Goal: Information Seeking & Learning: Understand process/instructions

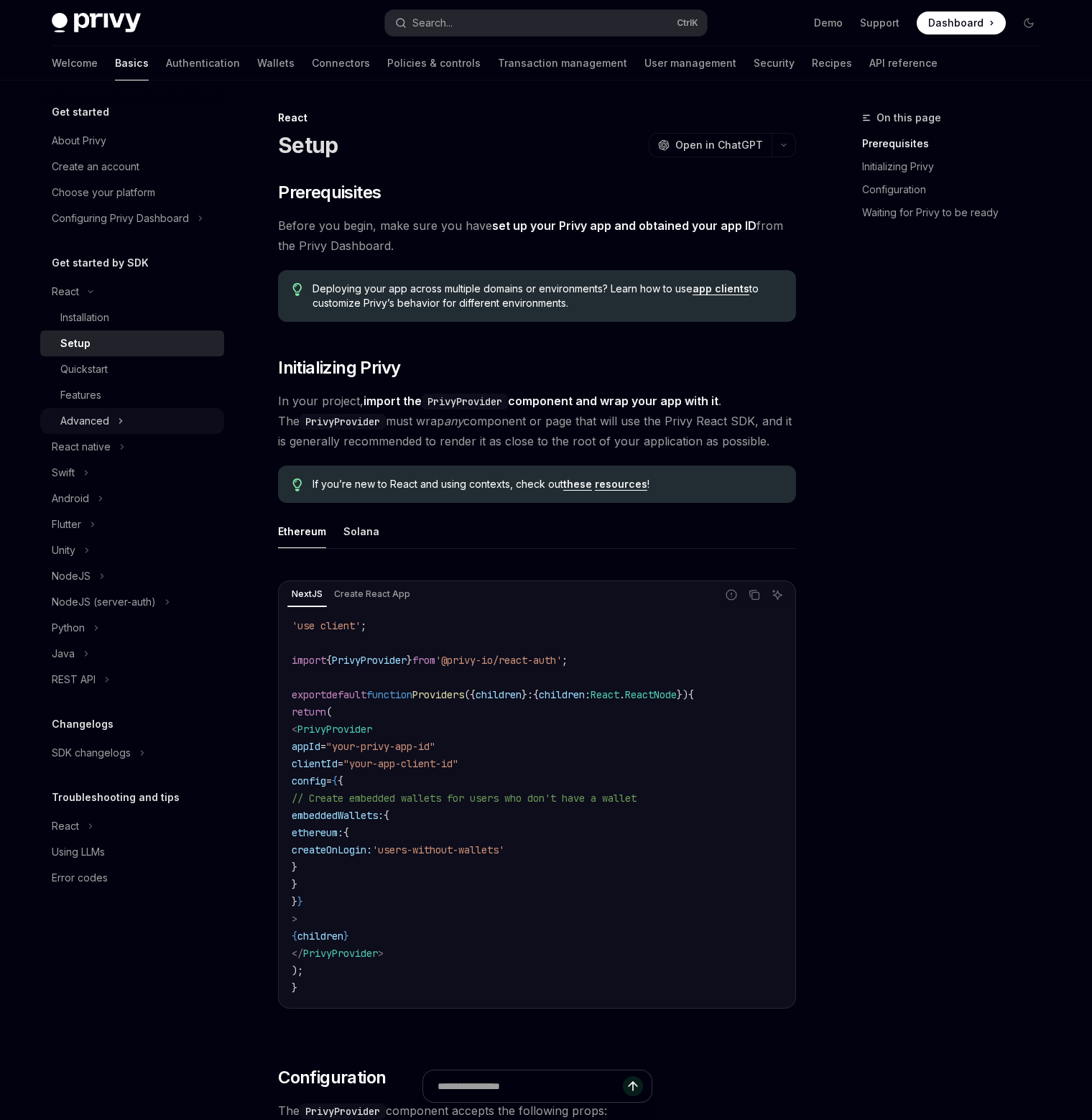
click at [112, 427] on button "Advanced" at bounding box center [132, 421] width 184 height 26
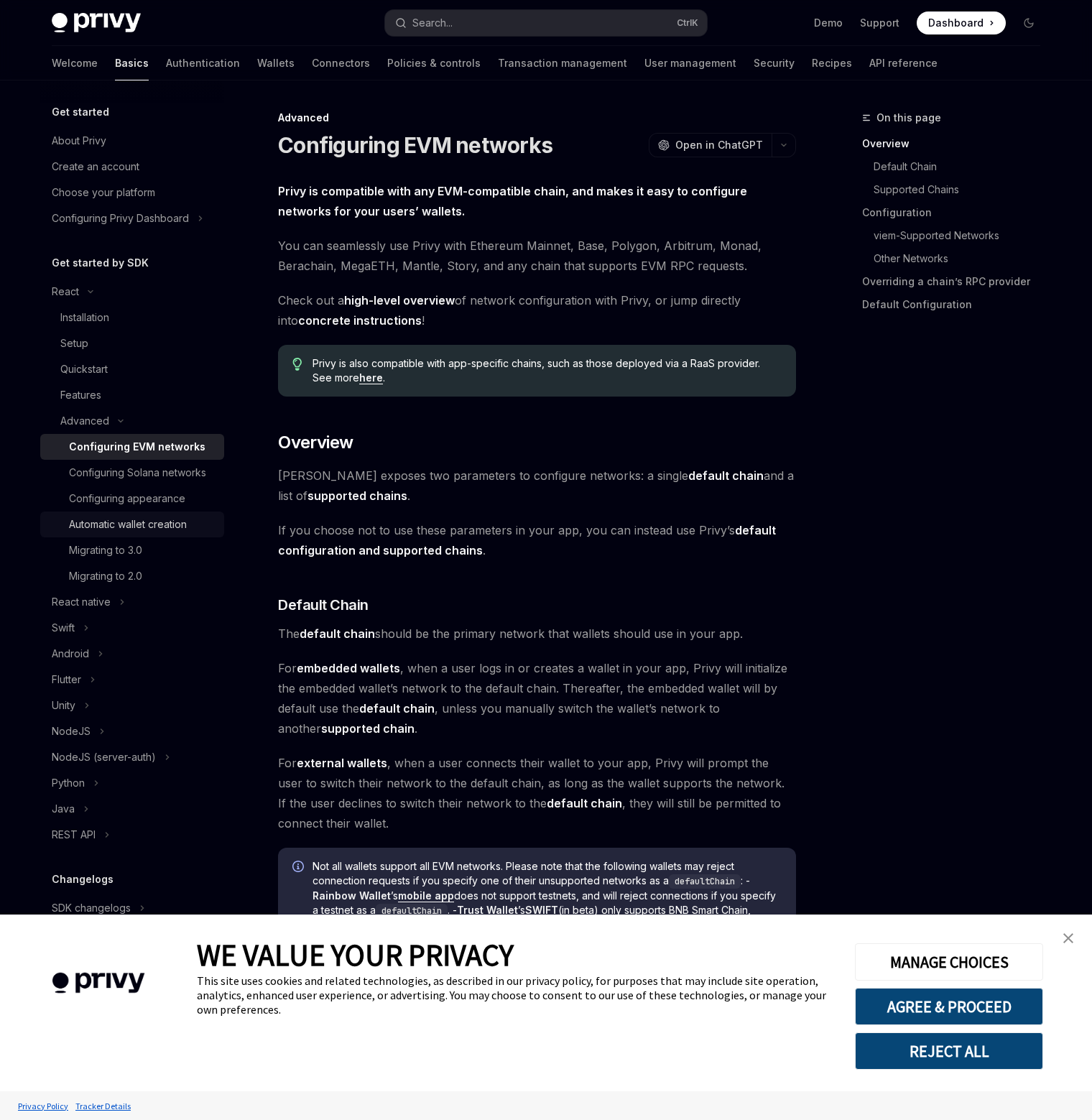
click at [157, 536] on link "Automatic wallet creation" at bounding box center [132, 524] width 184 height 26
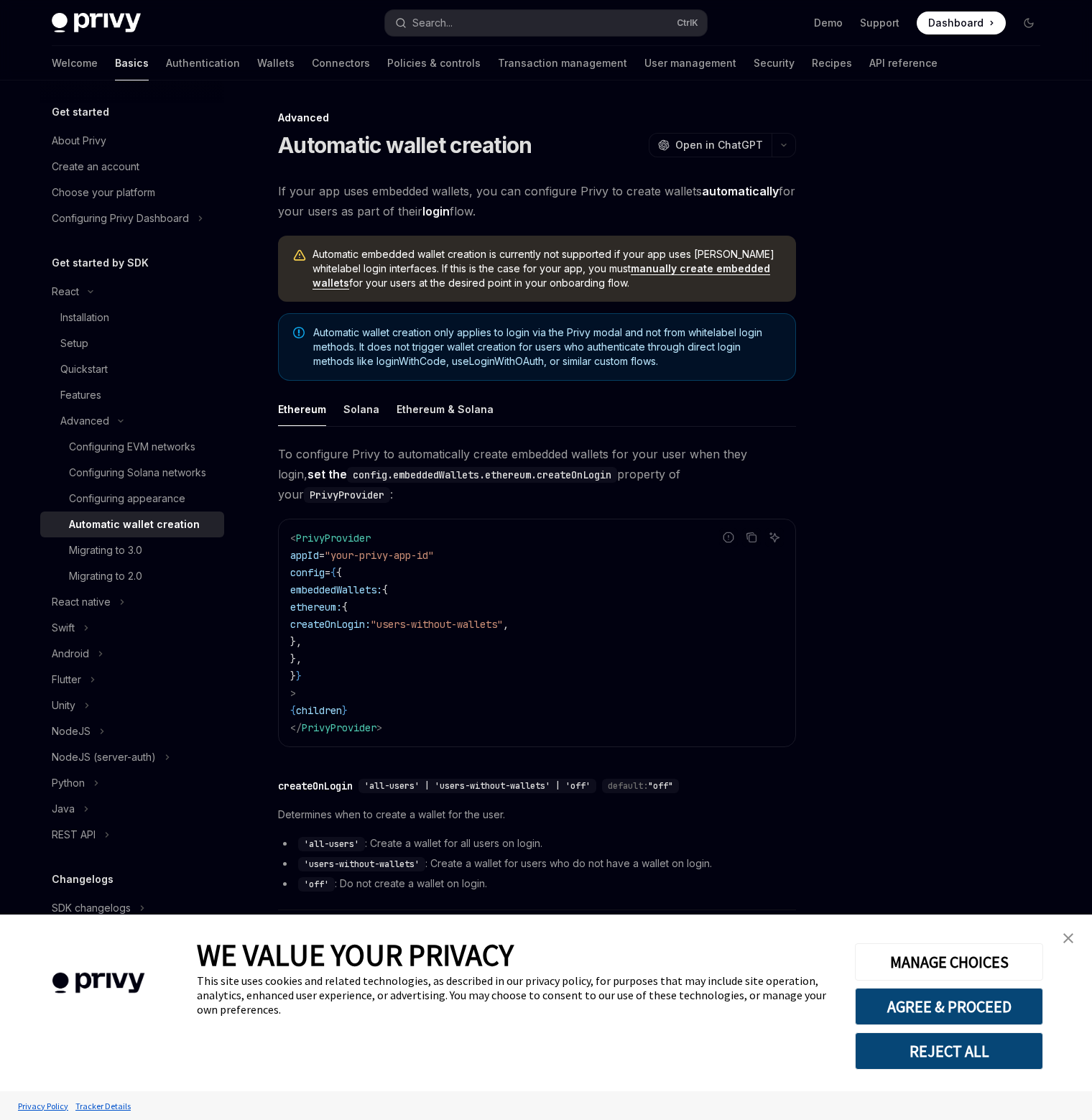
scroll to position [8, 0]
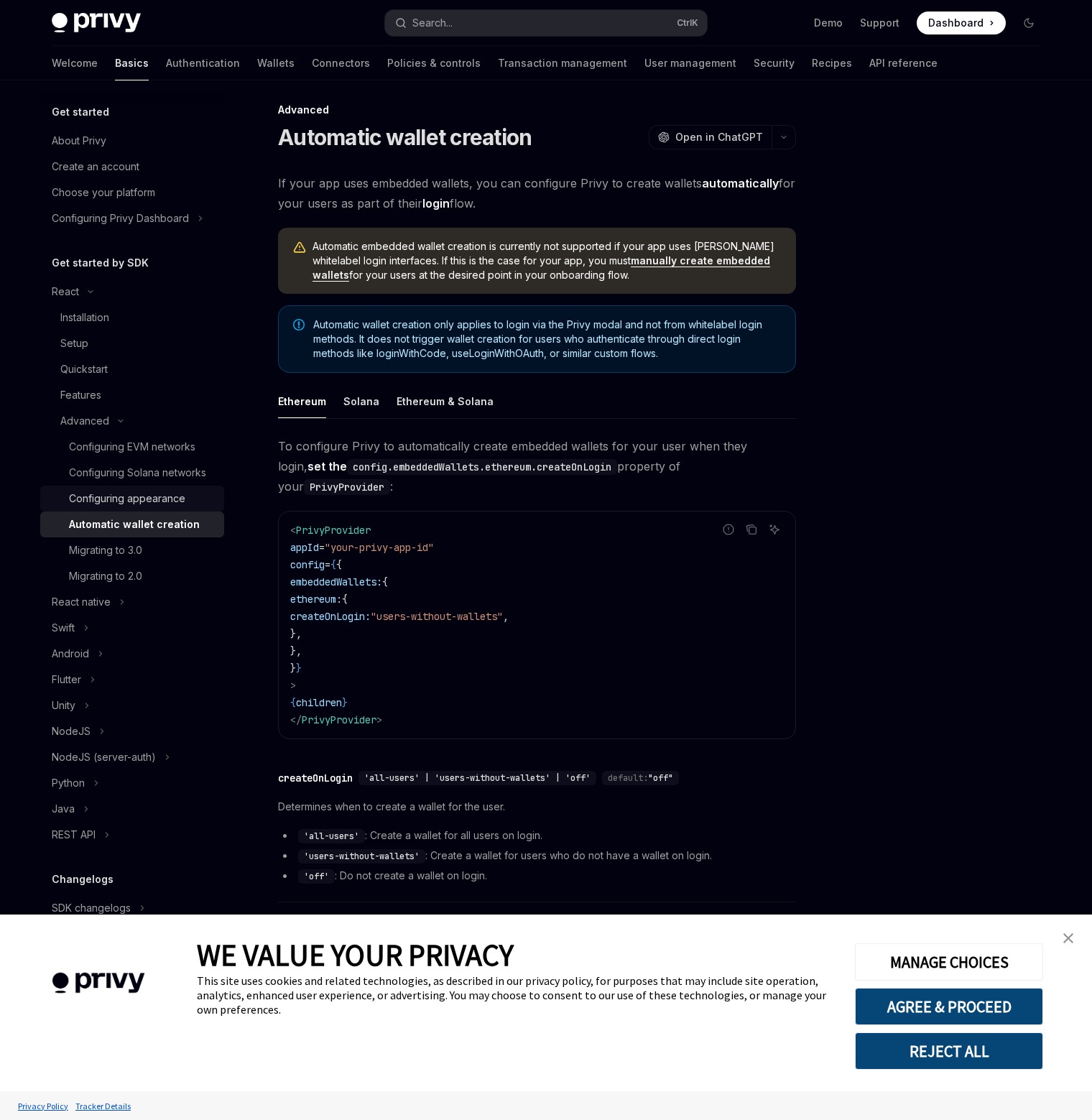
click at [142, 497] on div "Configuring appearance" at bounding box center [127, 498] width 116 height 17
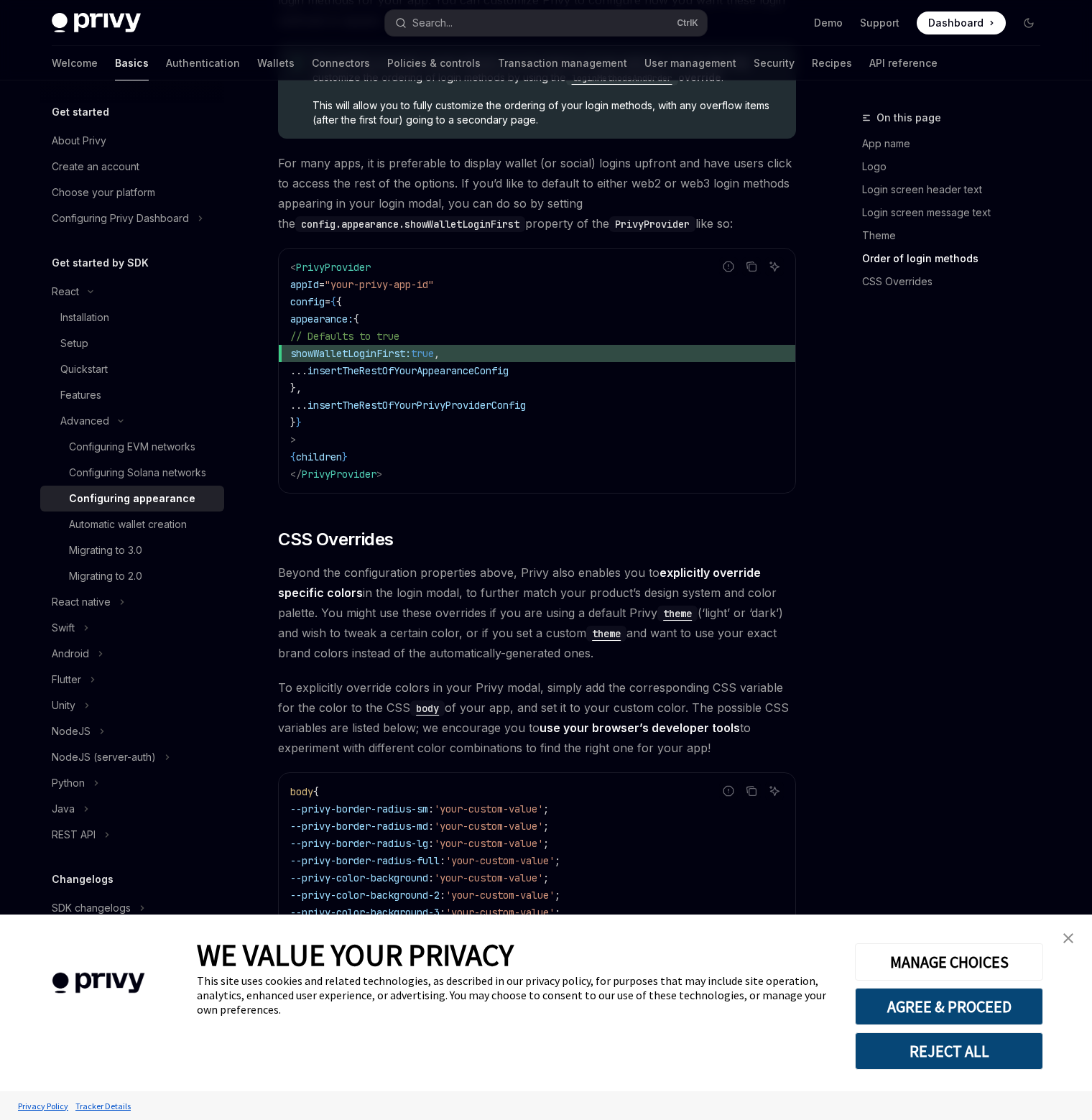
scroll to position [3098, 0]
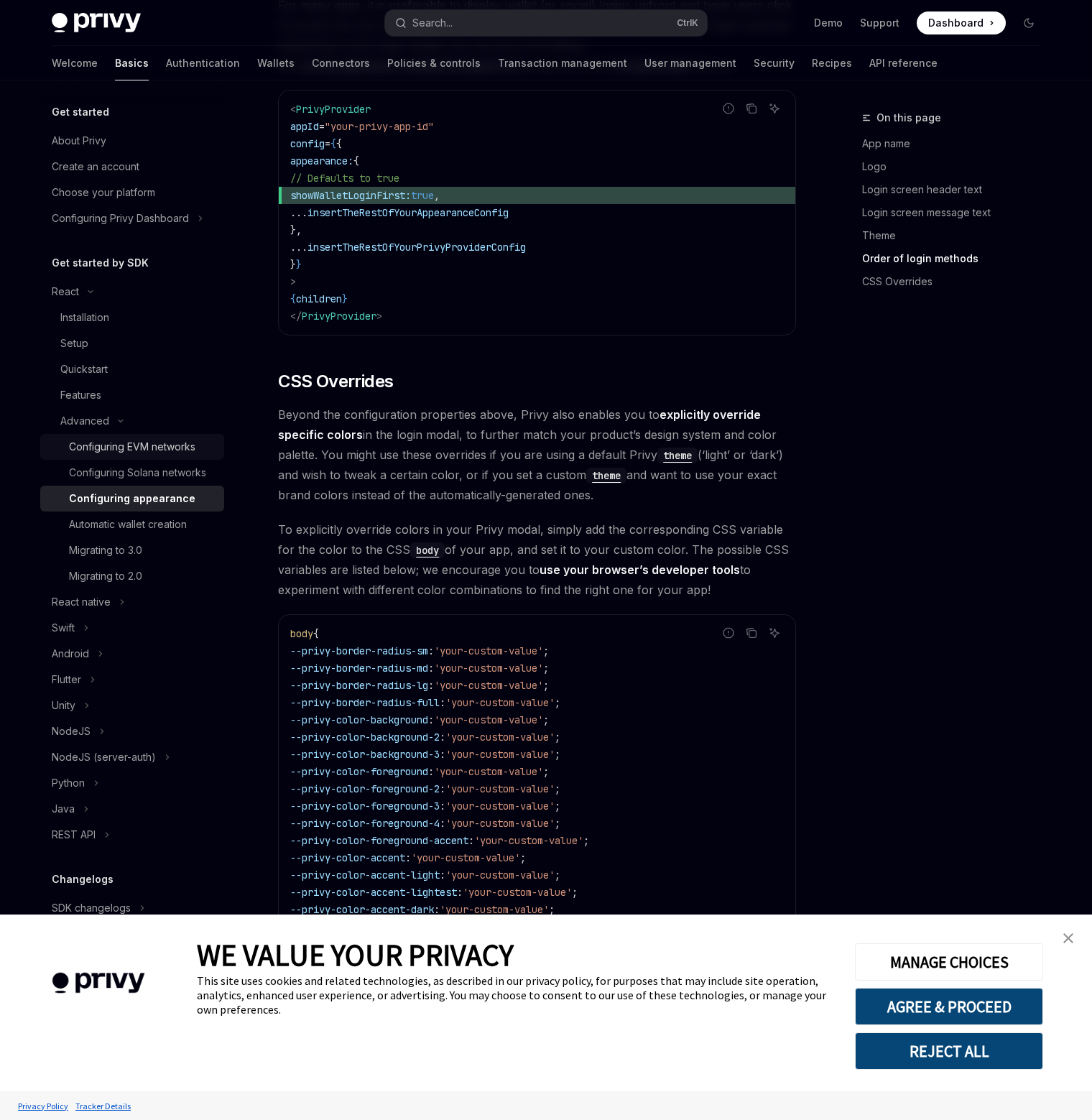
click at [190, 446] on div "Configuring EVM networks" at bounding box center [133, 447] width 127 height 17
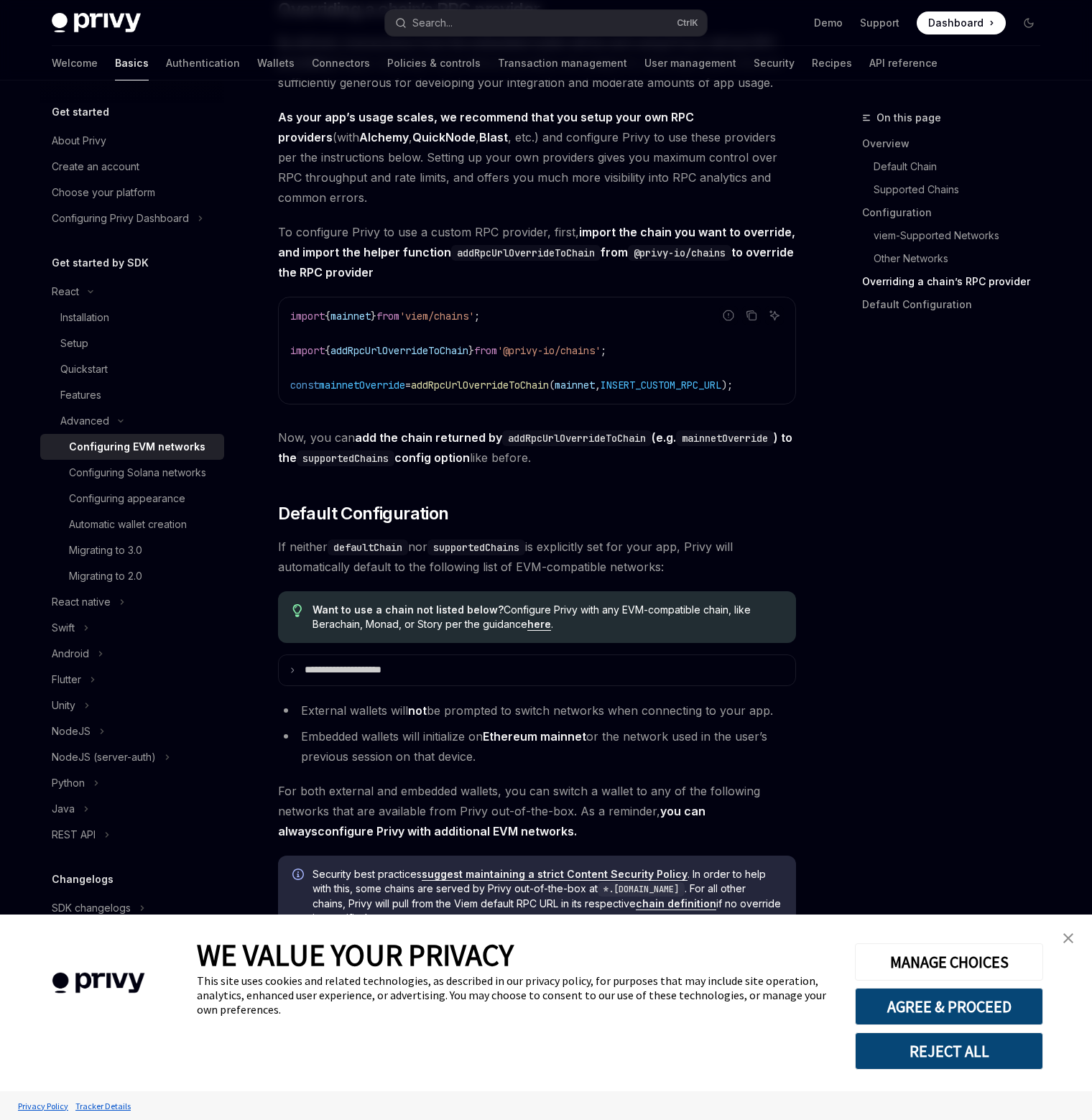
scroll to position [3225, 0]
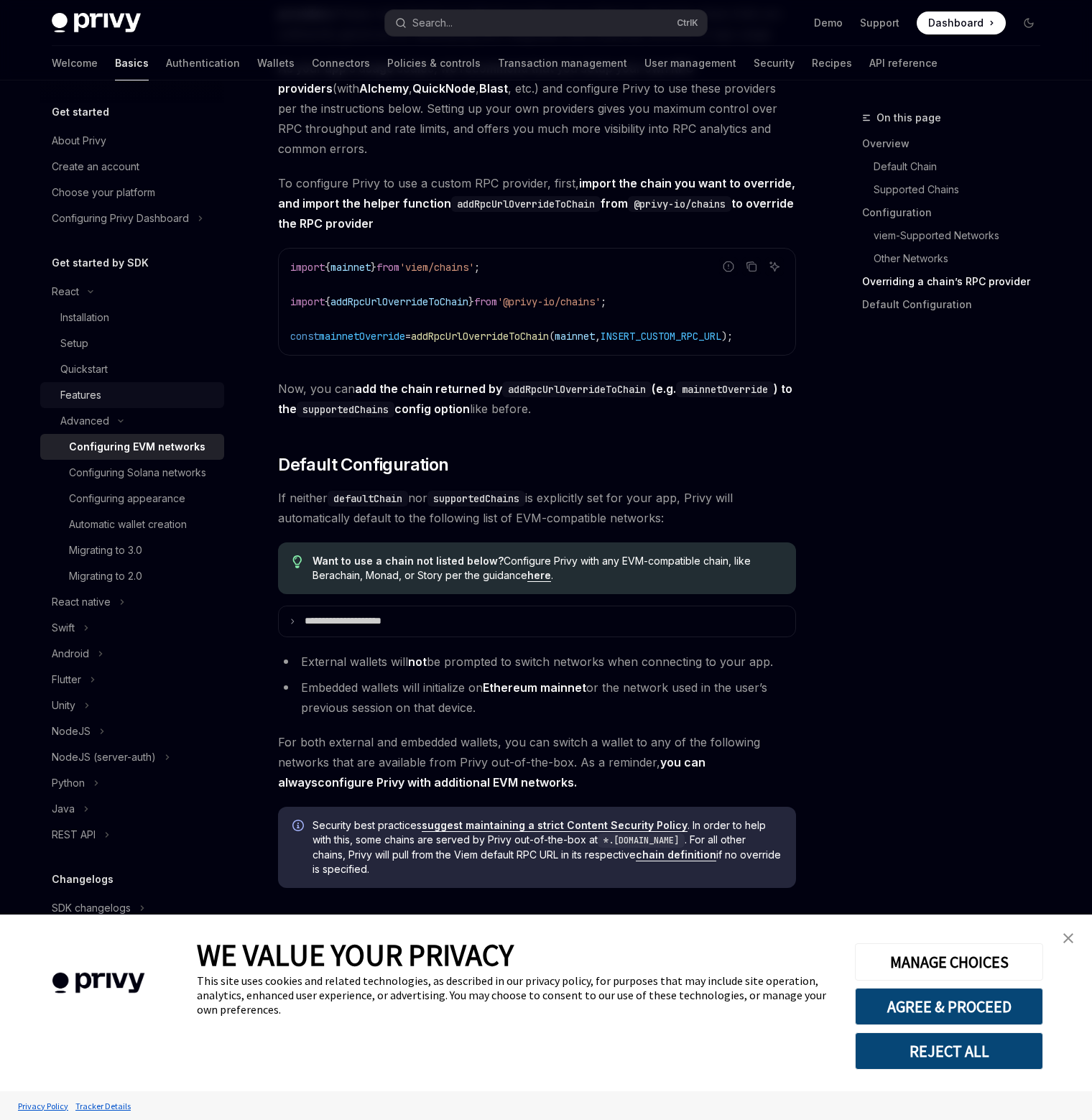
click at [101, 390] on div "Features" at bounding box center [81, 395] width 41 height 17
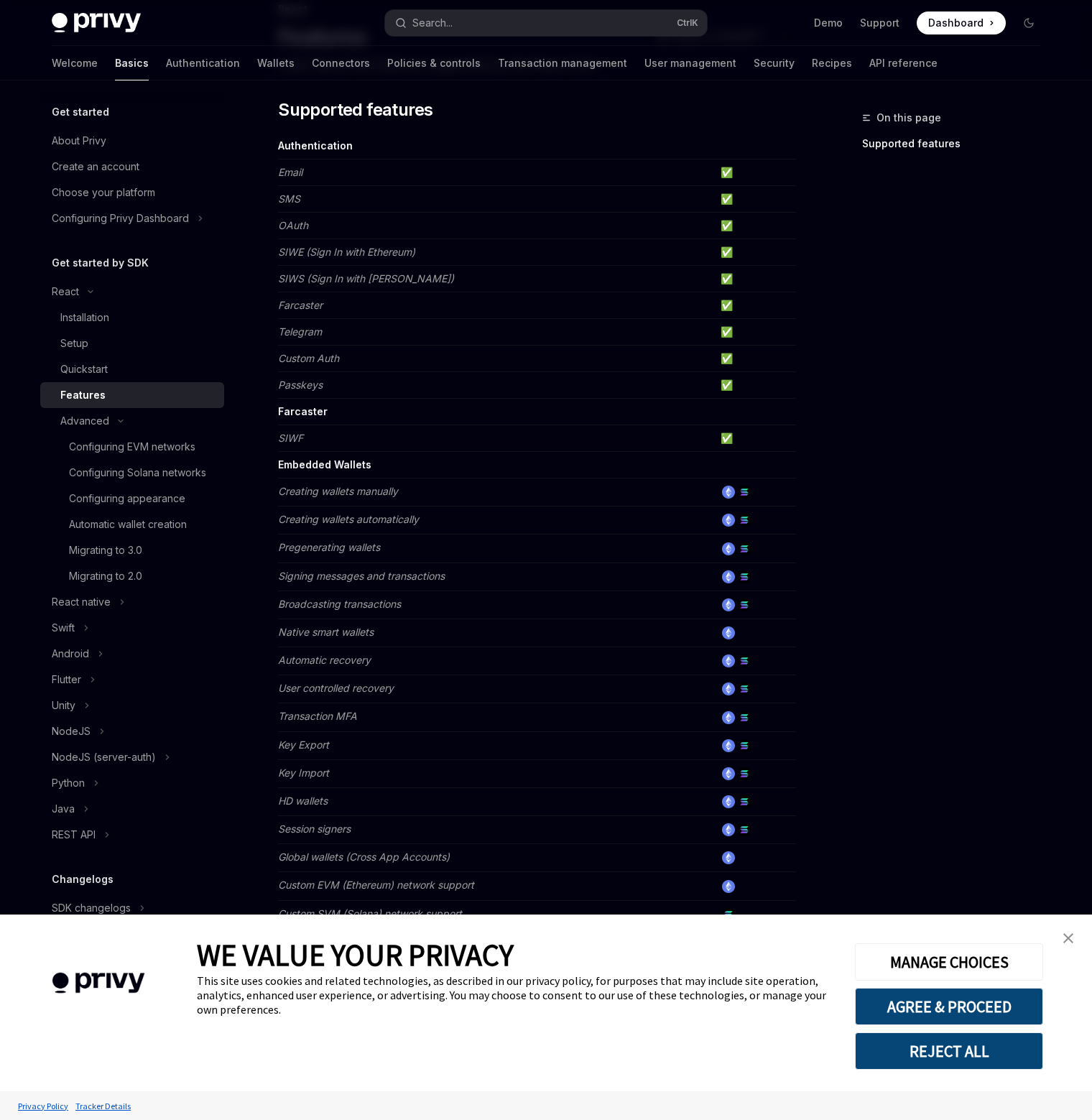
scroll to position [425, 0]
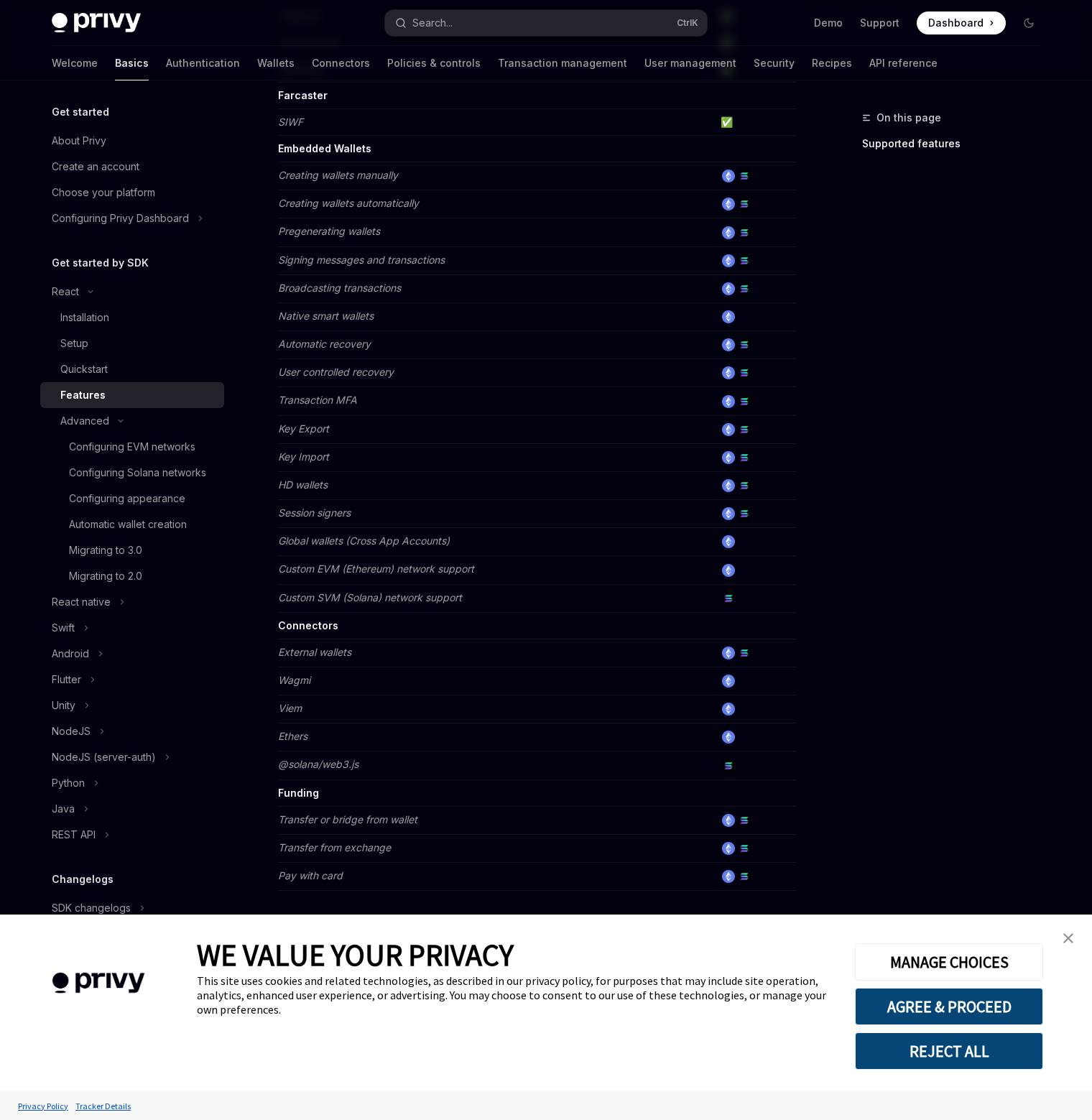
click at [815, 457] on div "On this page Supported features React Features OpenAI Open in ChatGPT Learn abo…" at bounding box center [545, 389] width 1011 height 1468
click at [1072, 945] on link "close banner" at bounding box center [1068, 938] width 29 height 29
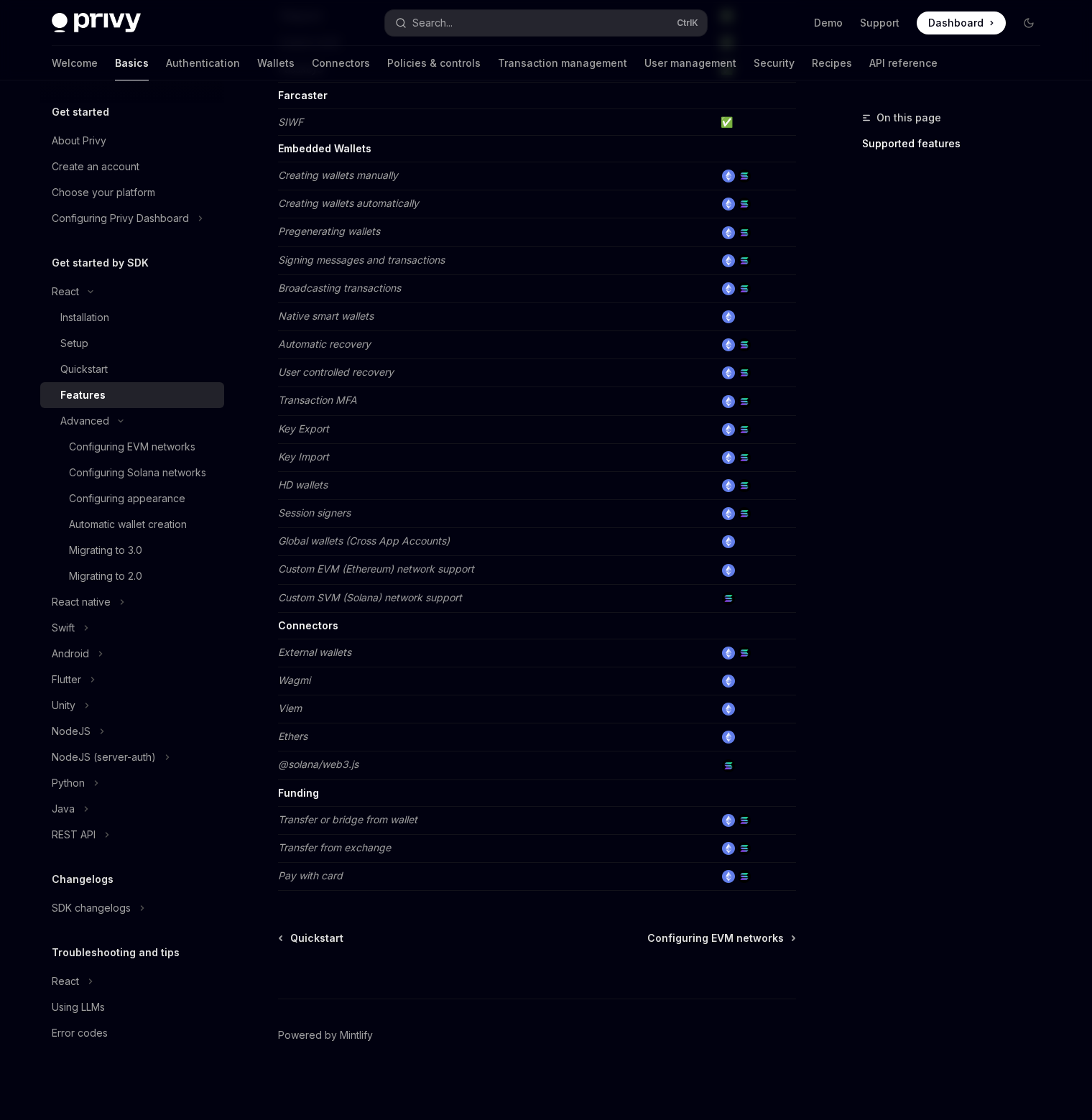
click at [907, 729] on div "On this page Supported features" at bounding box center [943, 615] width 218 height 1011
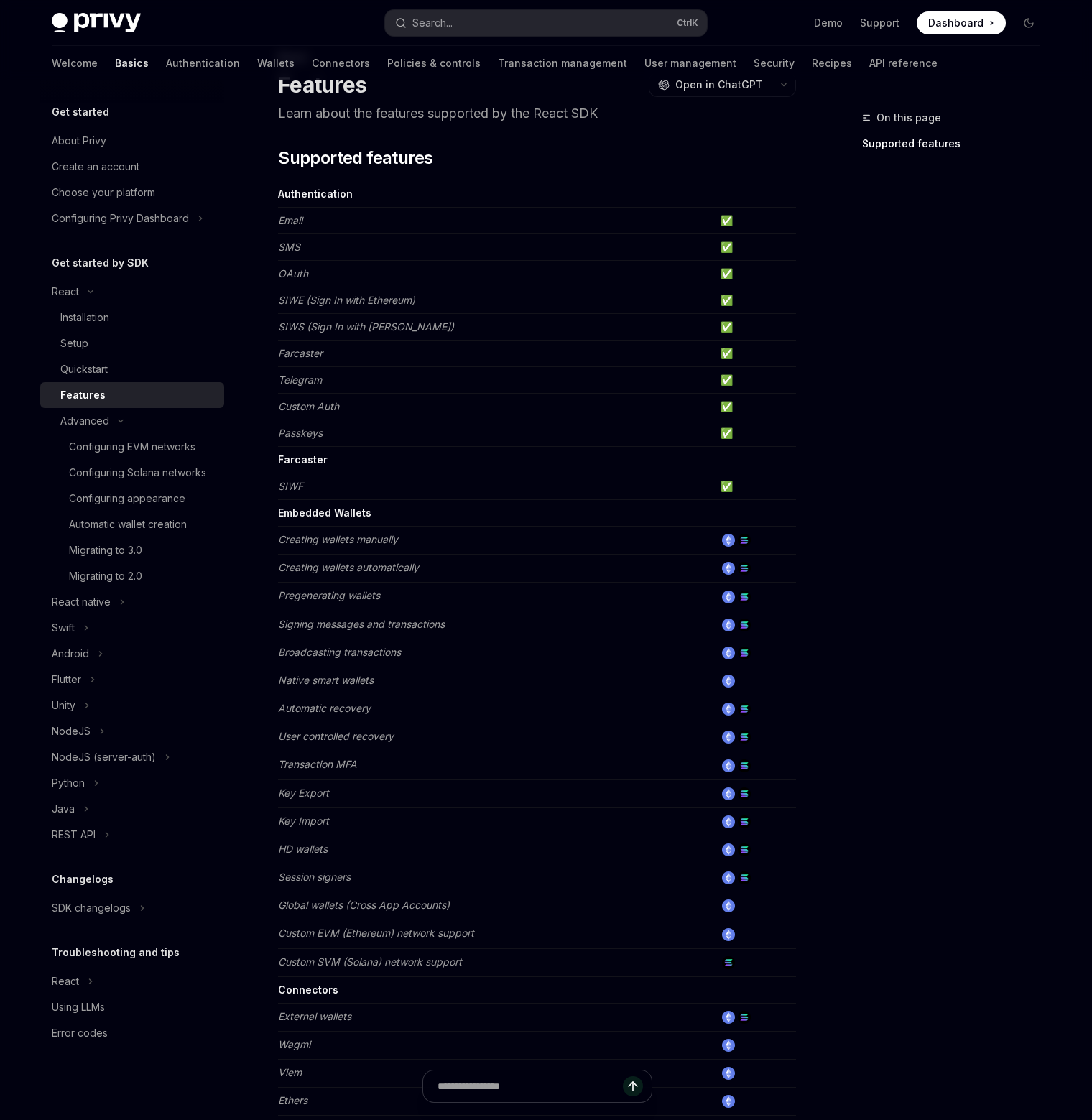
scroll to position [0, 0]
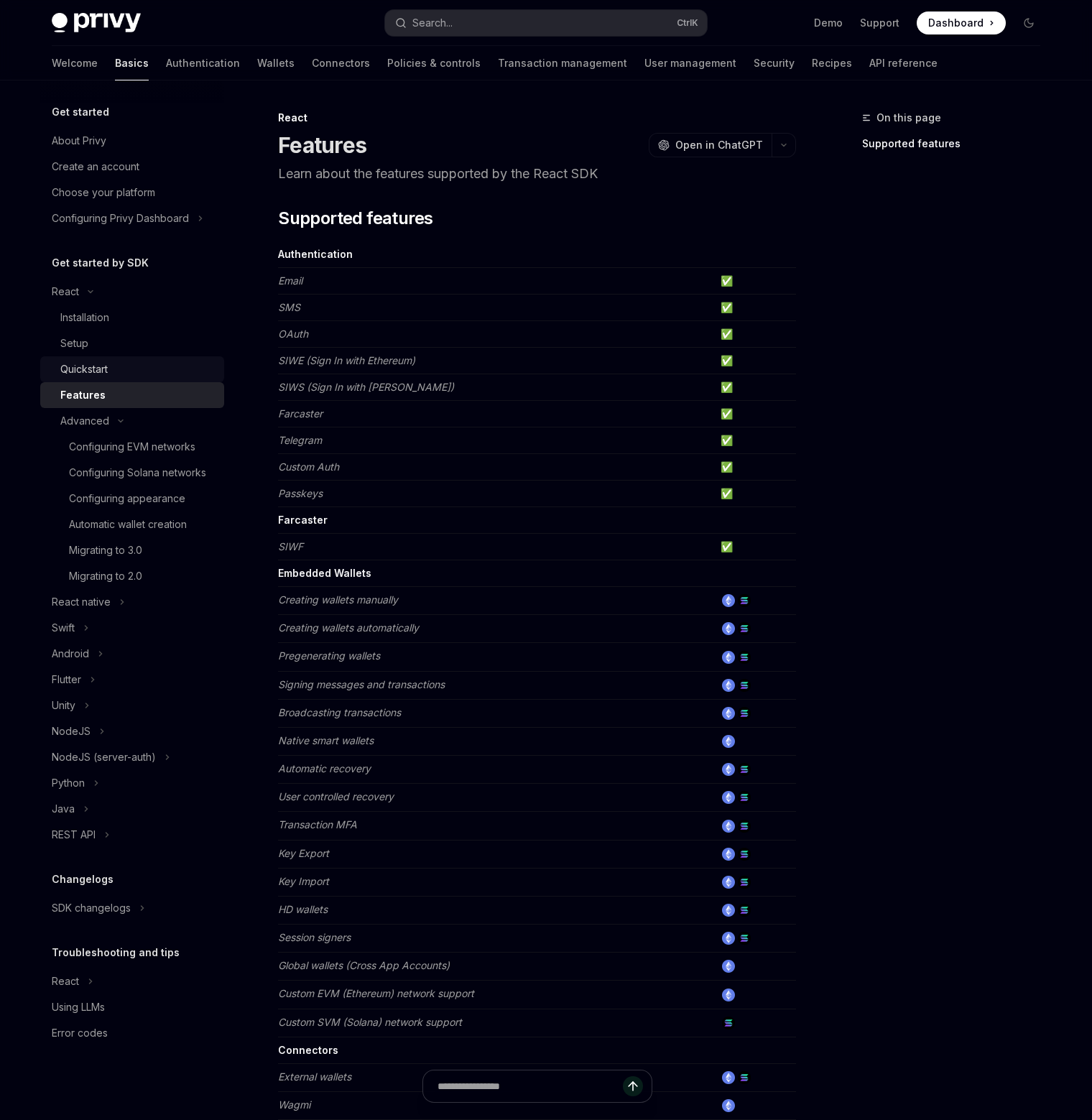
click at [151, 359] on link "Quickstart" at bounding box center [132, 369] width 184 height 26
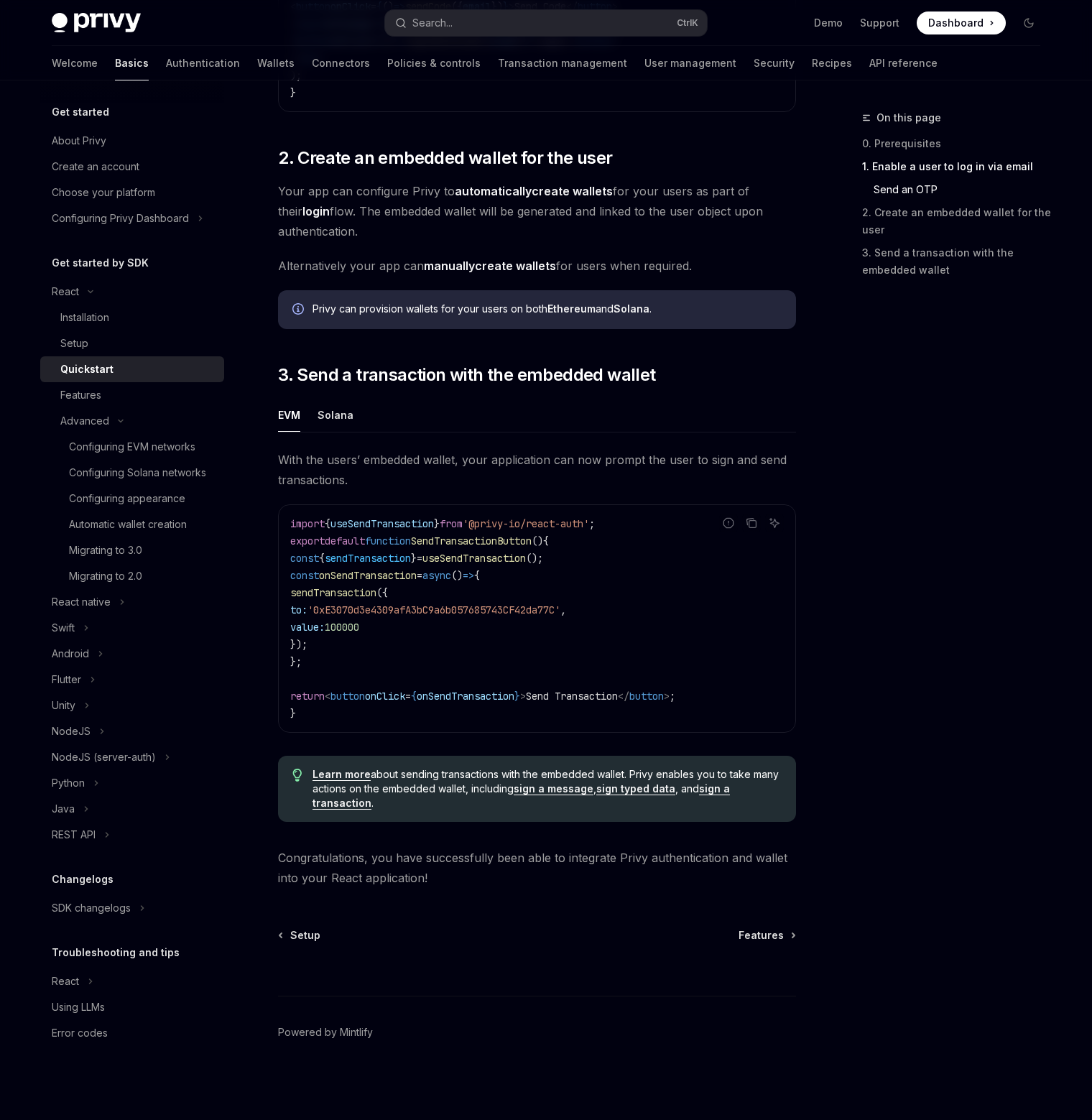
scroll to position [981, 0]
click at [152, 348] on div "Setup" at bounding box center [138, 343] width 155 height 17
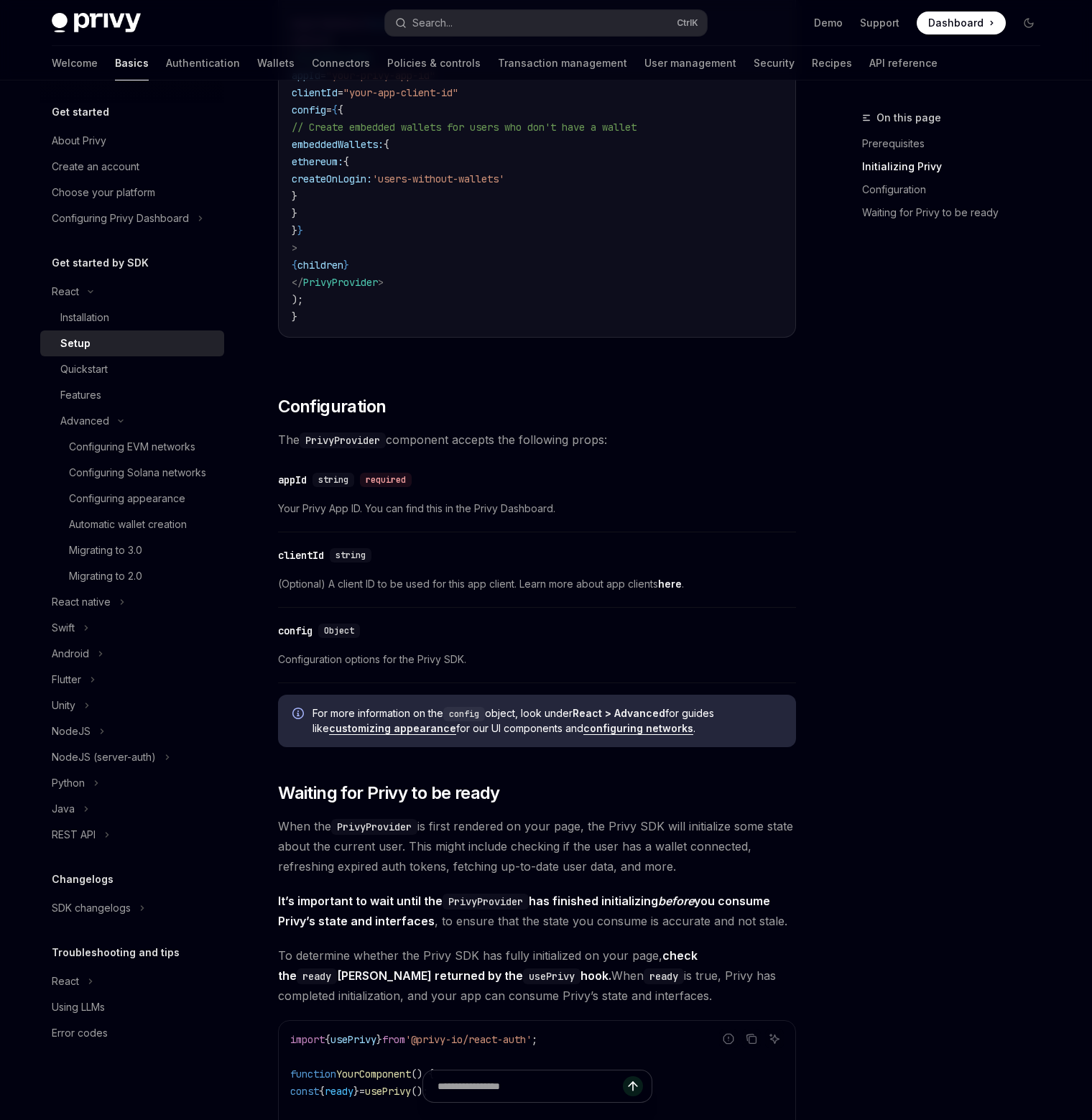
scroll to position [501, 0]
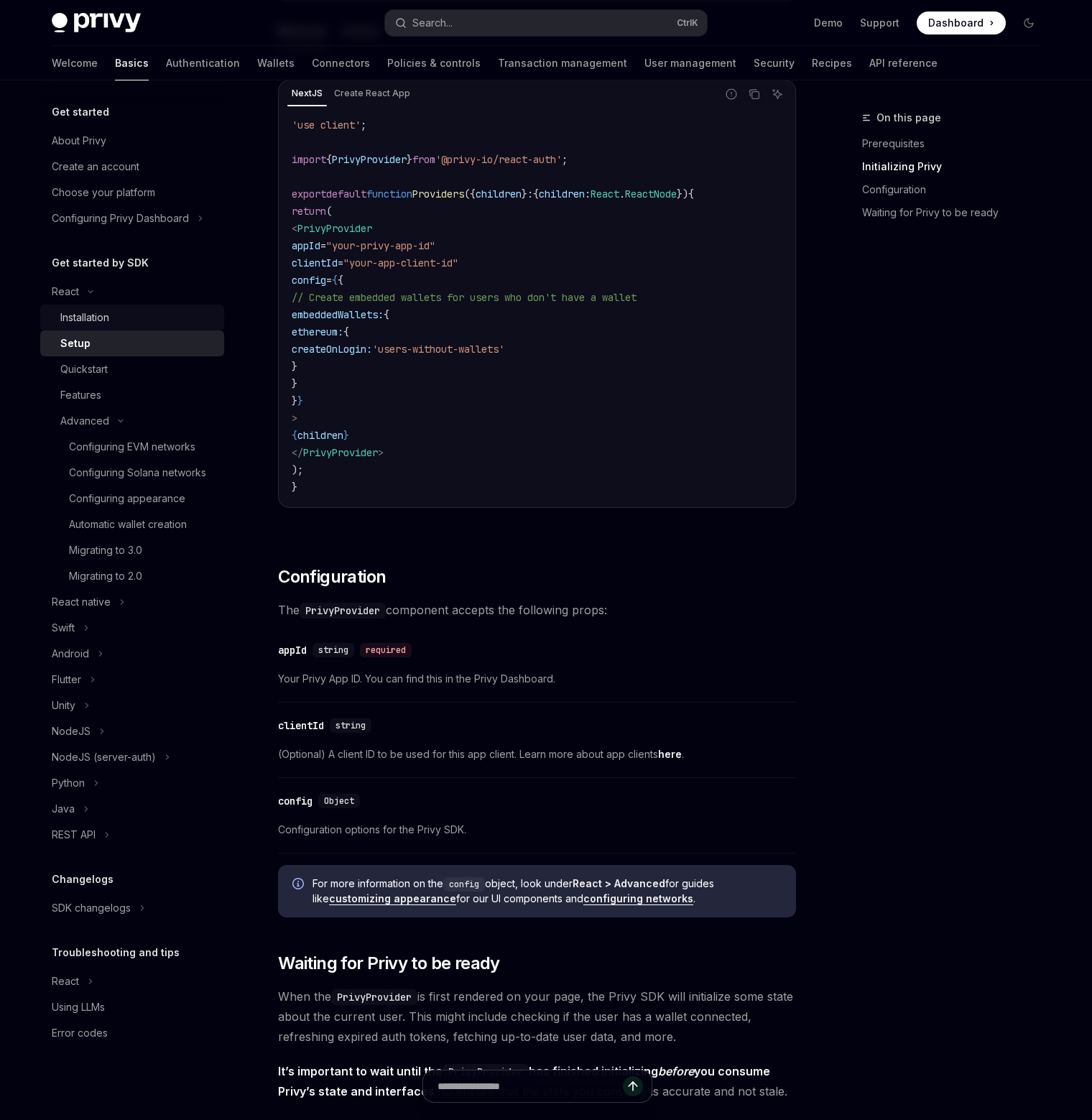
click at [206, 318] on div "Installation" at bounding box center [138, 317] width 155 height 17
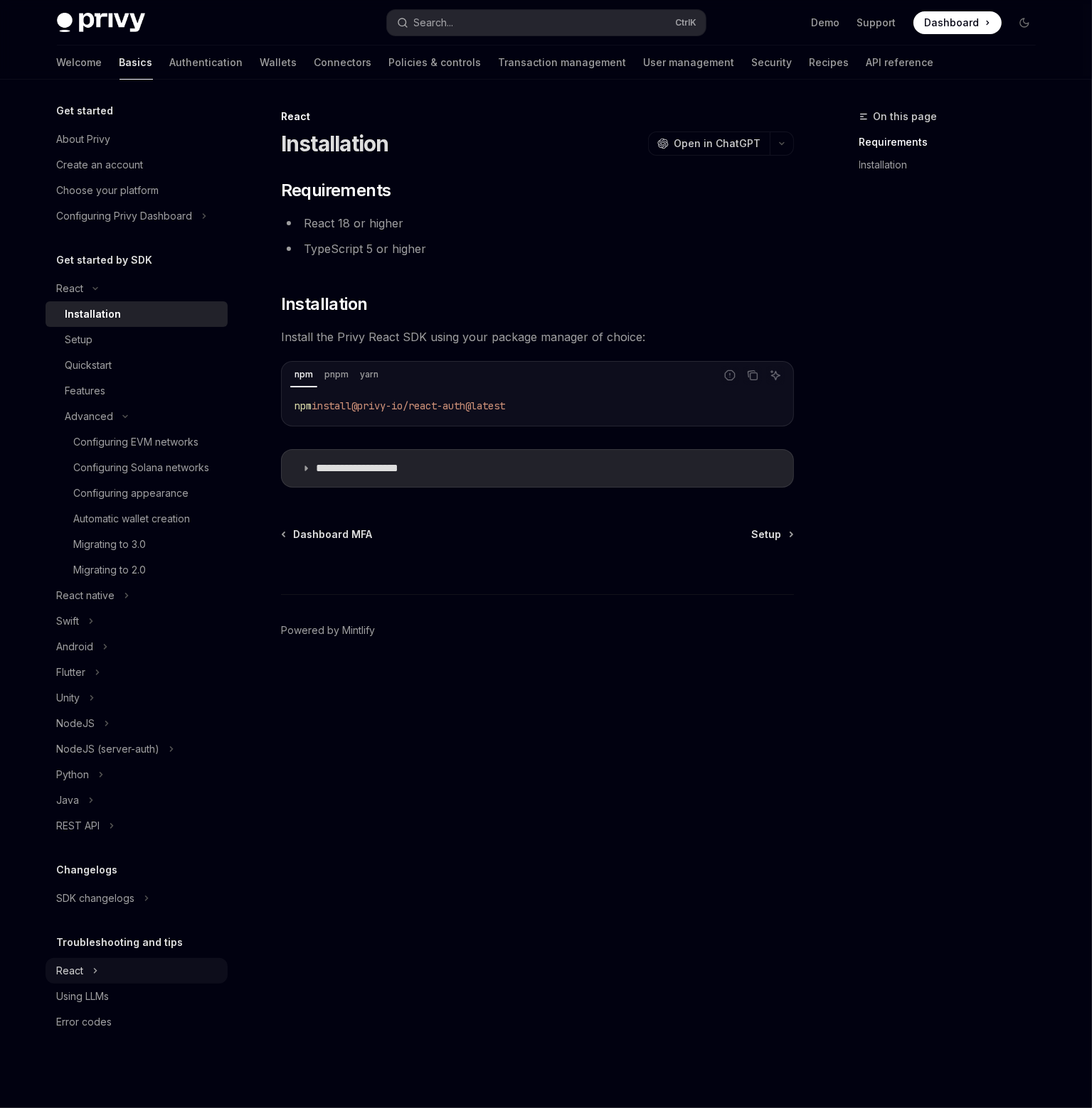
click at [111, 966] on button "React" at bounding box center [136, 972] width 182 height 26
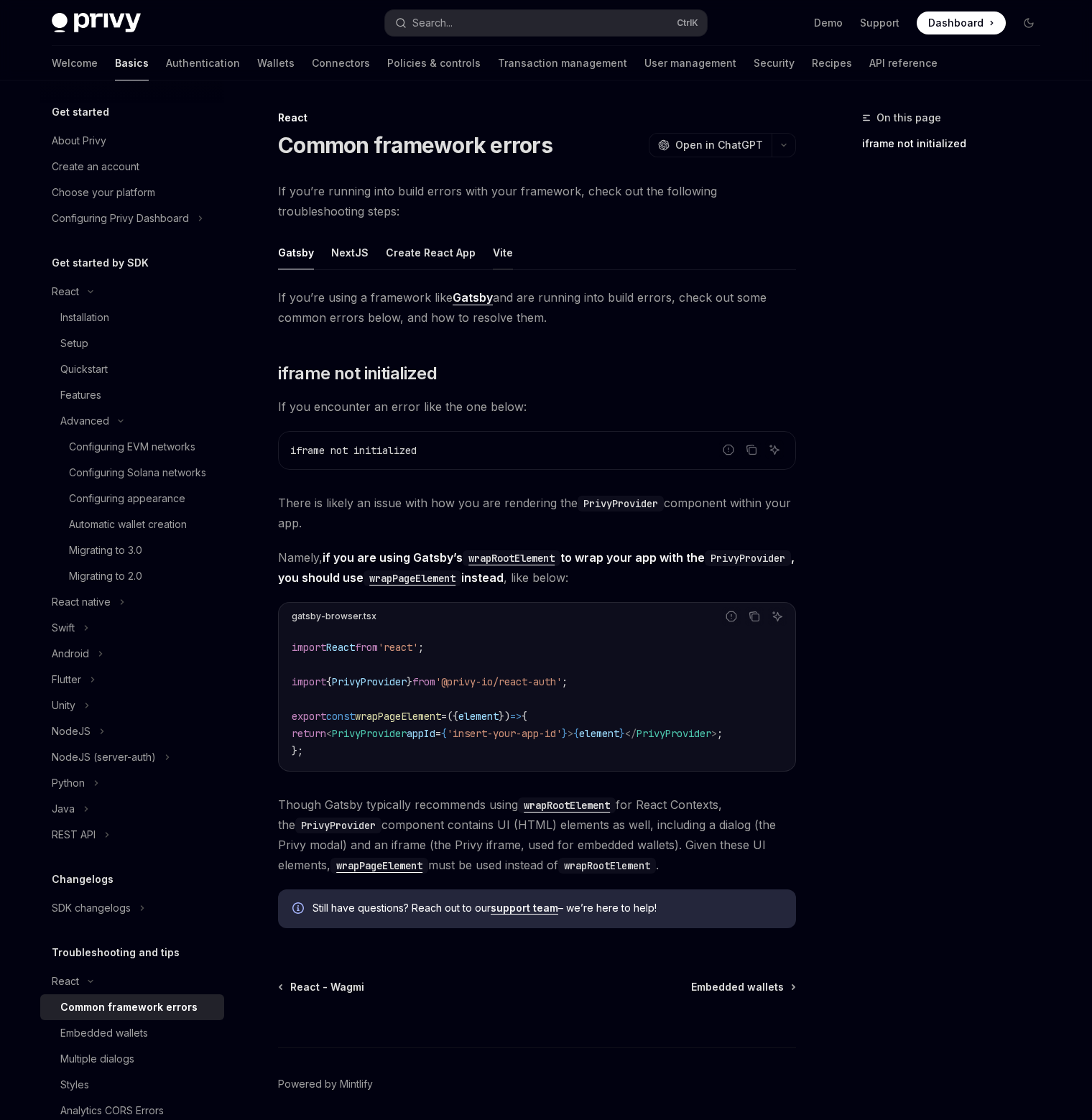
click at [500, 264] on button "Vite" at bounding box center [503, 252] width 20 height 34
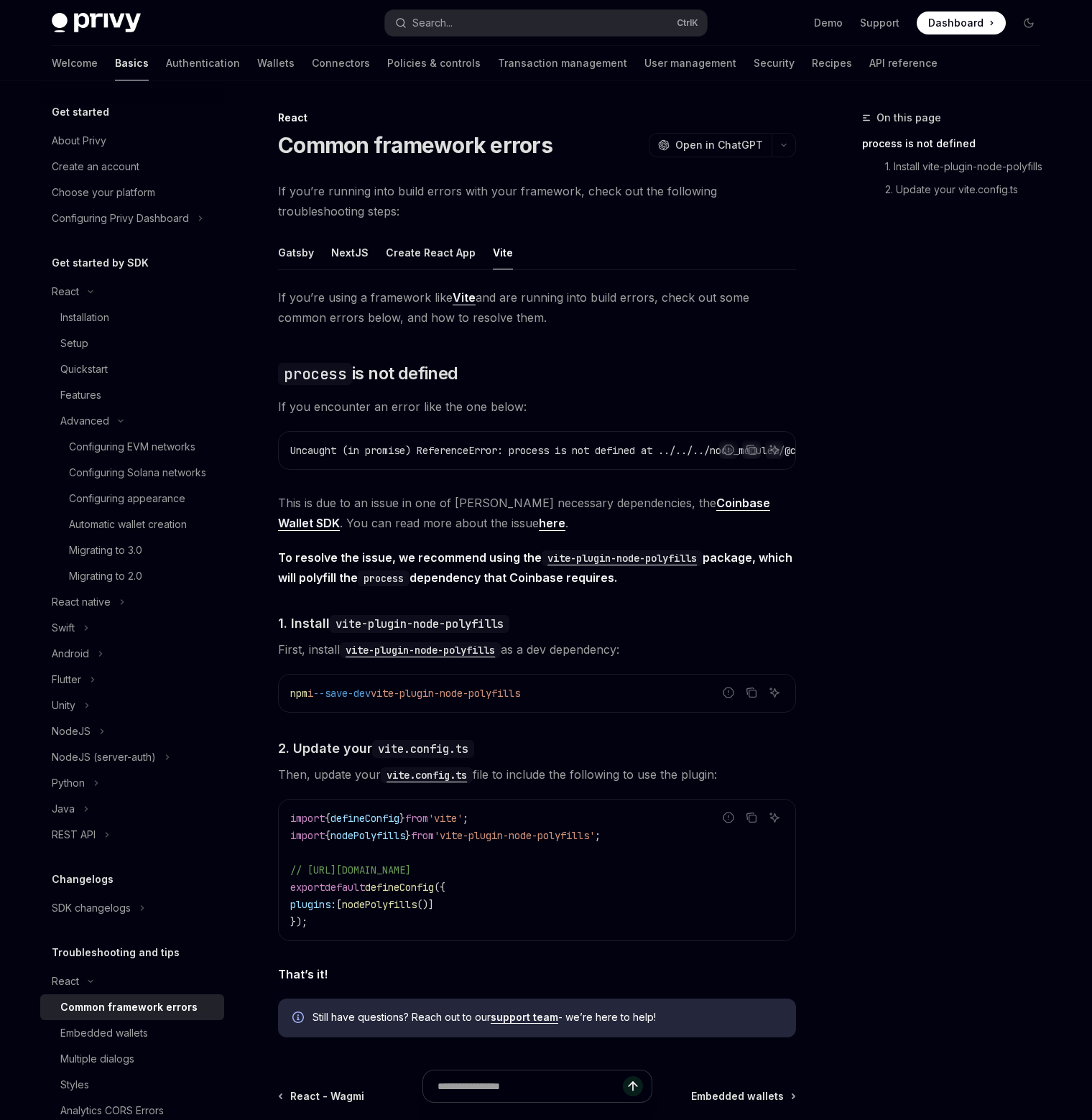
click at [931, 584] on div "On this page process is not defined 1. Install vite-plugin-node-polyfills 2. Up…" at bounding box center [943, 615] width 218 height 1011
click at [926, 584] on div "On this page process is not defined 1. Install vite-plugin-node-polyfills 2. Up…" at bounding box center [943, 615] width 218 height 1011
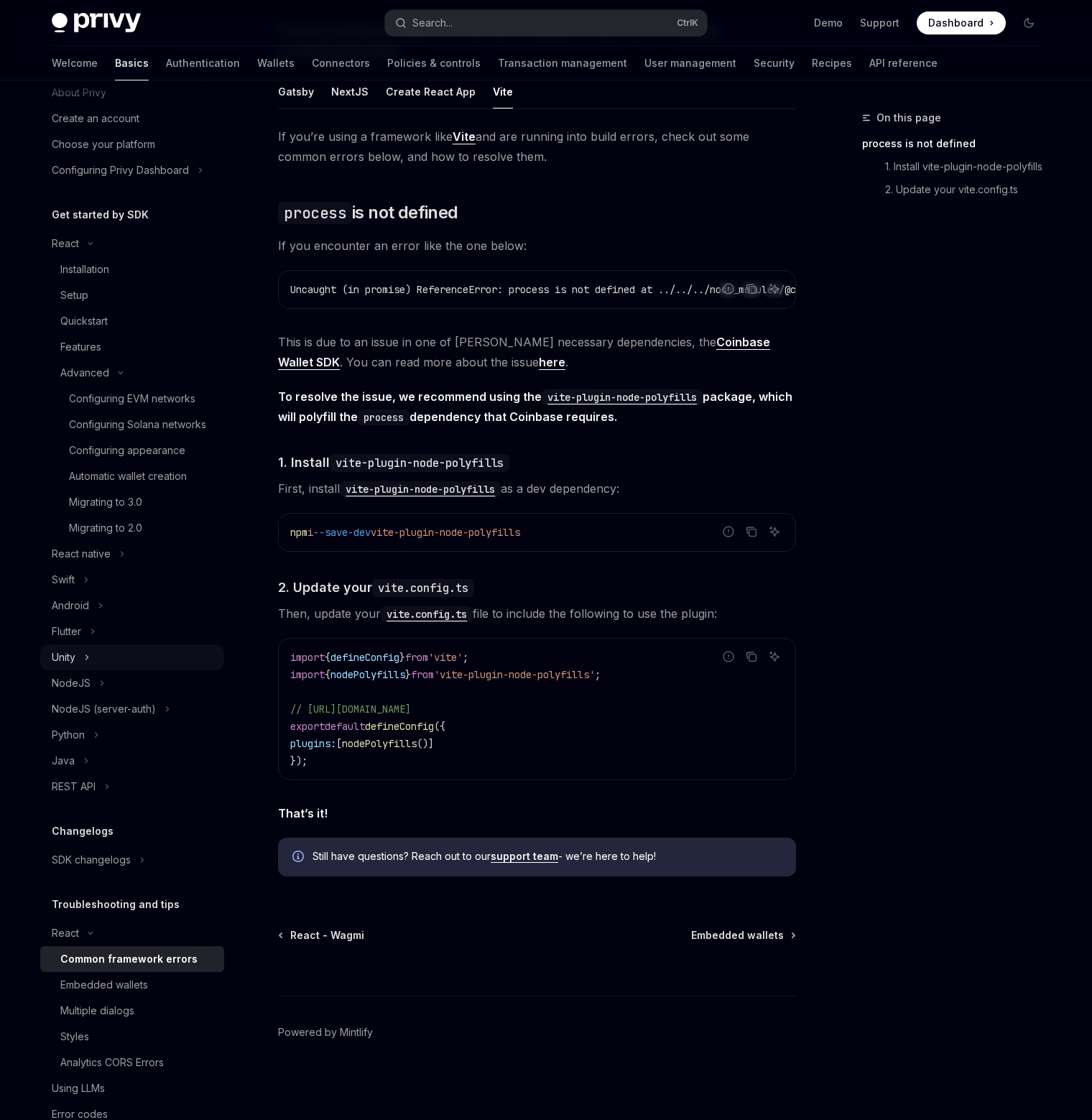
scroll to position [101, 0]
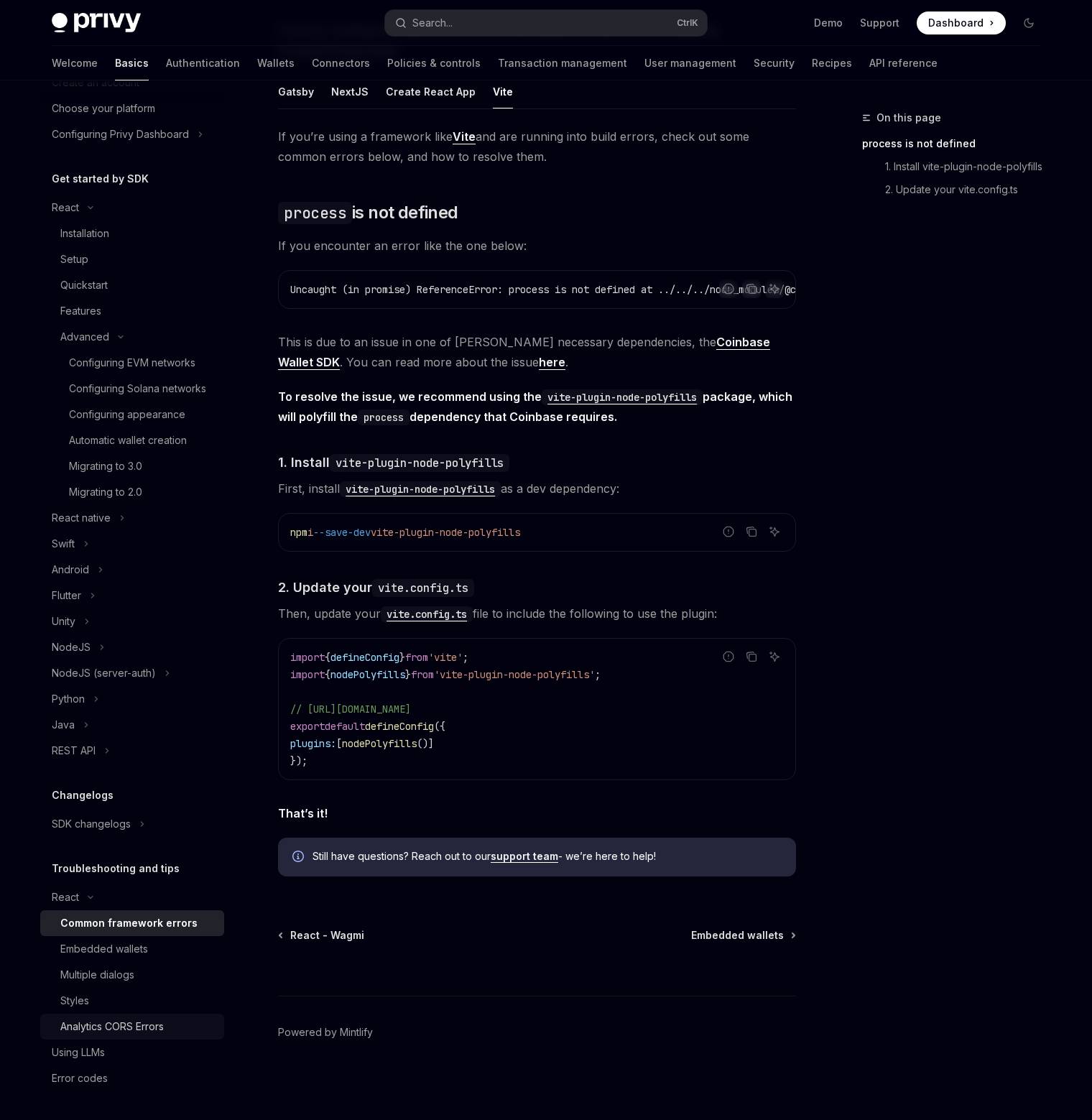
click at [164, 1032] on div "Analytics CORS Errors" at bounding box center [112, 1027] width 103 height 17
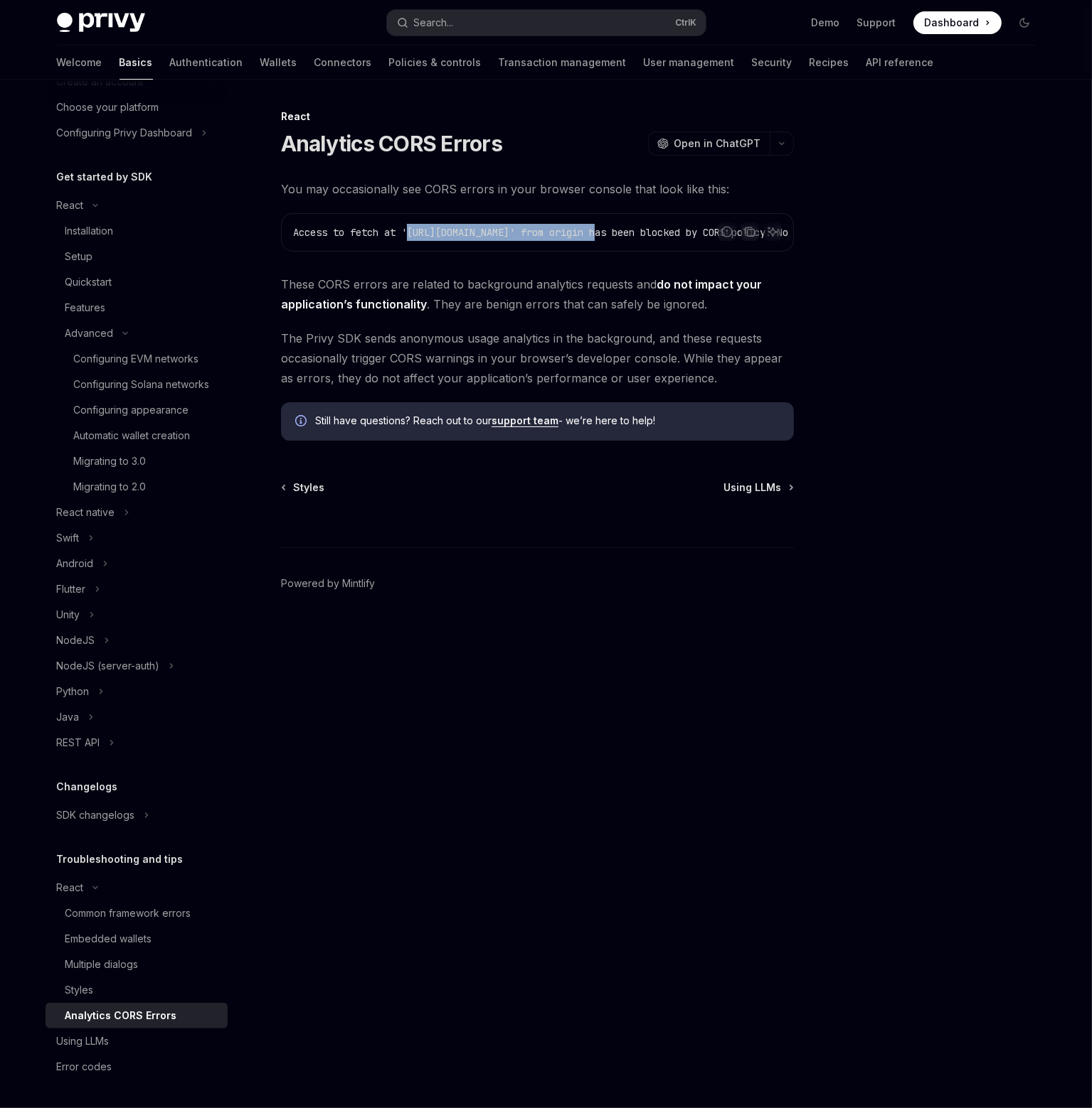
drag, startPoint x: 410, startPoint y: 248, endPoint x: 612, endPoint y: 250, distance: 202.0
click at [612, 250] on div "Access to fetch at 'https://auth.privy.io/api/v1/analytics_events' from origin …" at bounding box center [537, 232] width 511 height 37
click at [546, 324] on div "You may occasionally see CORS errors in your browser console that look like thi…" at bounding box center [537, 310] width 513 height 262
click at [910, 330] on div at bounding box center [938, 608] width 216 height 1000
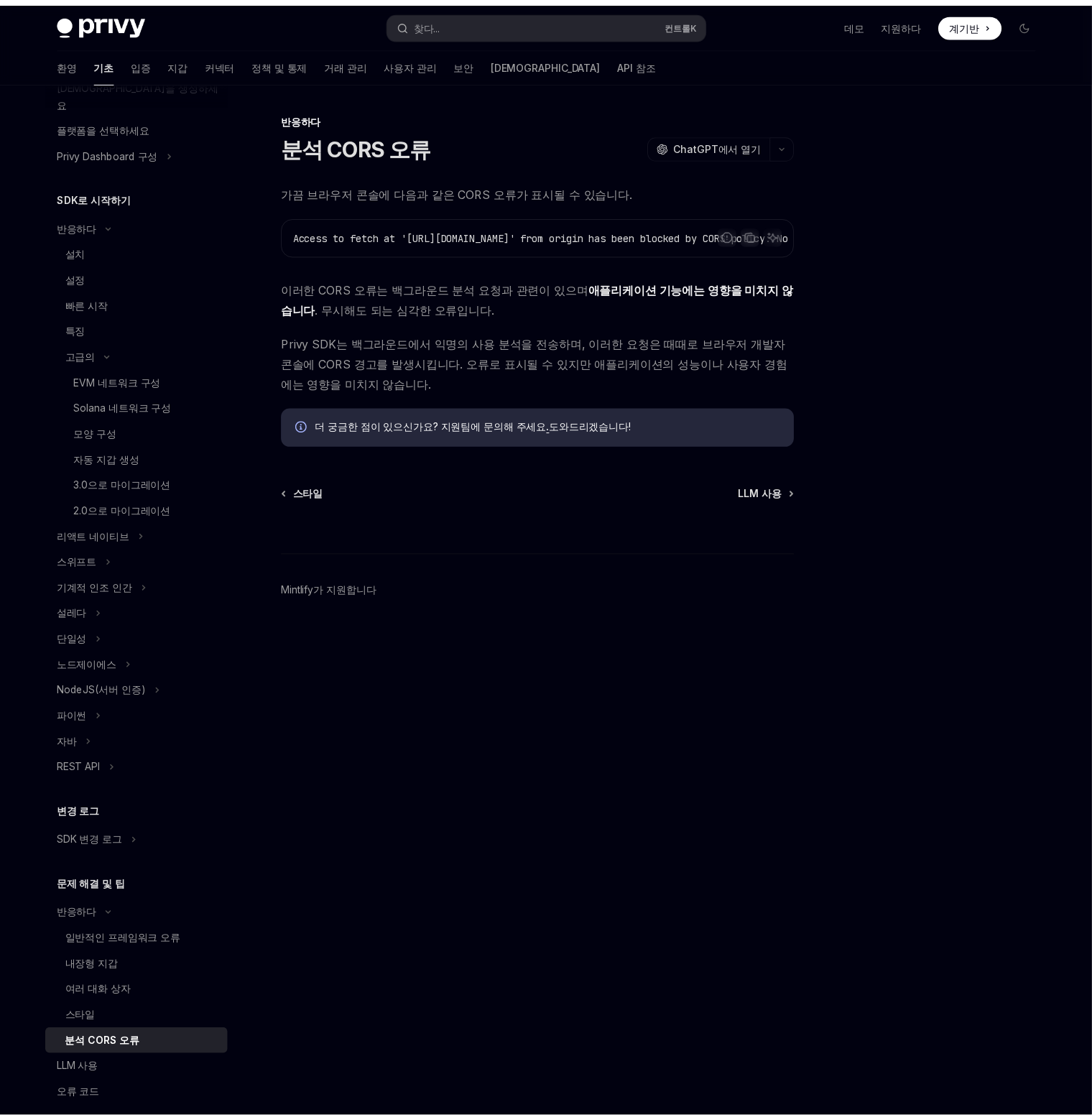
scroll to position [101, 0]
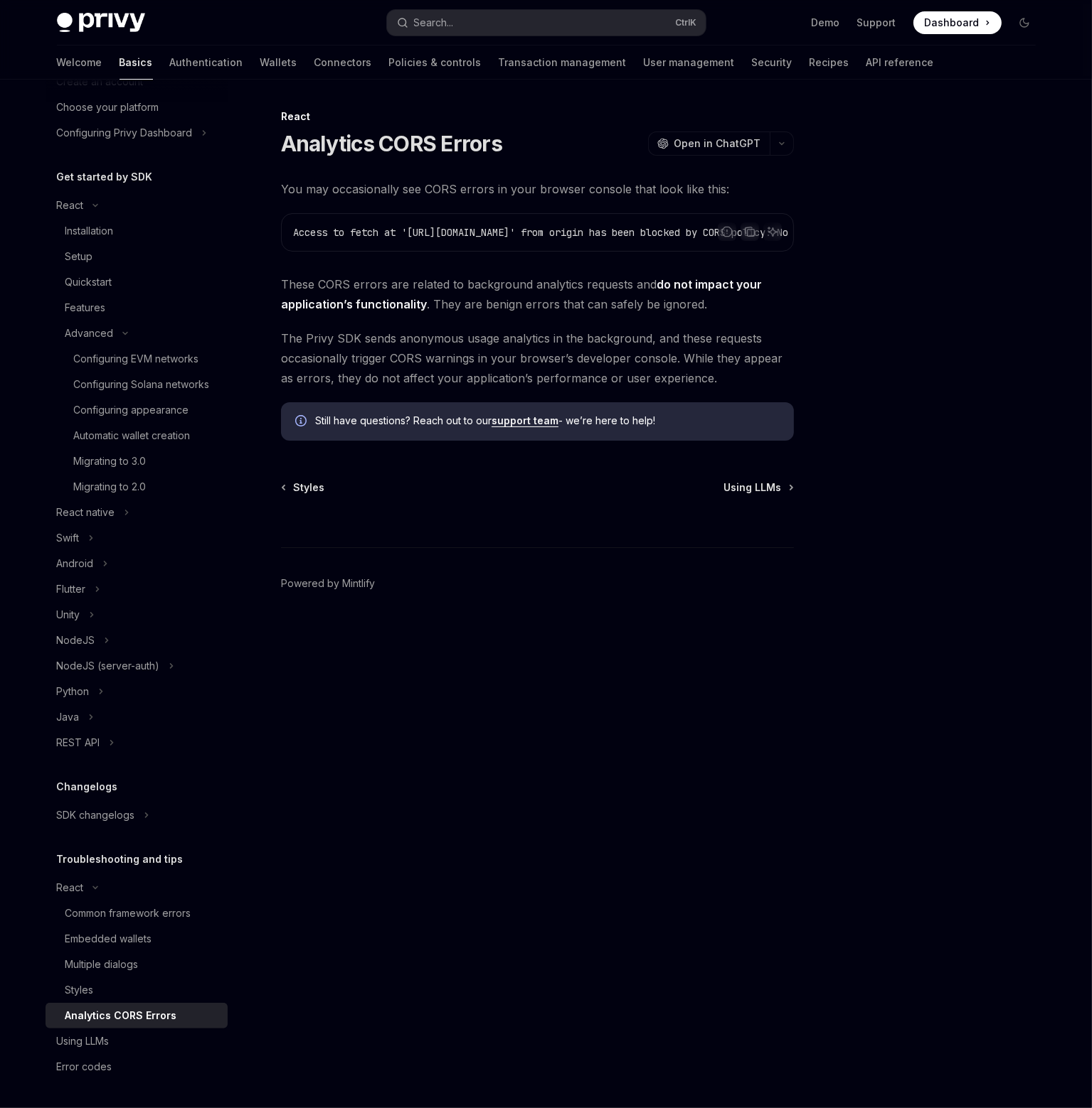
click at [892, 333] on div at bounding box center [938, 608] width 216 height 1000
click at [128, 419] on link "Configuring appearance" at bounding box center [136, 410] width 182 height 26
type textarea "*"
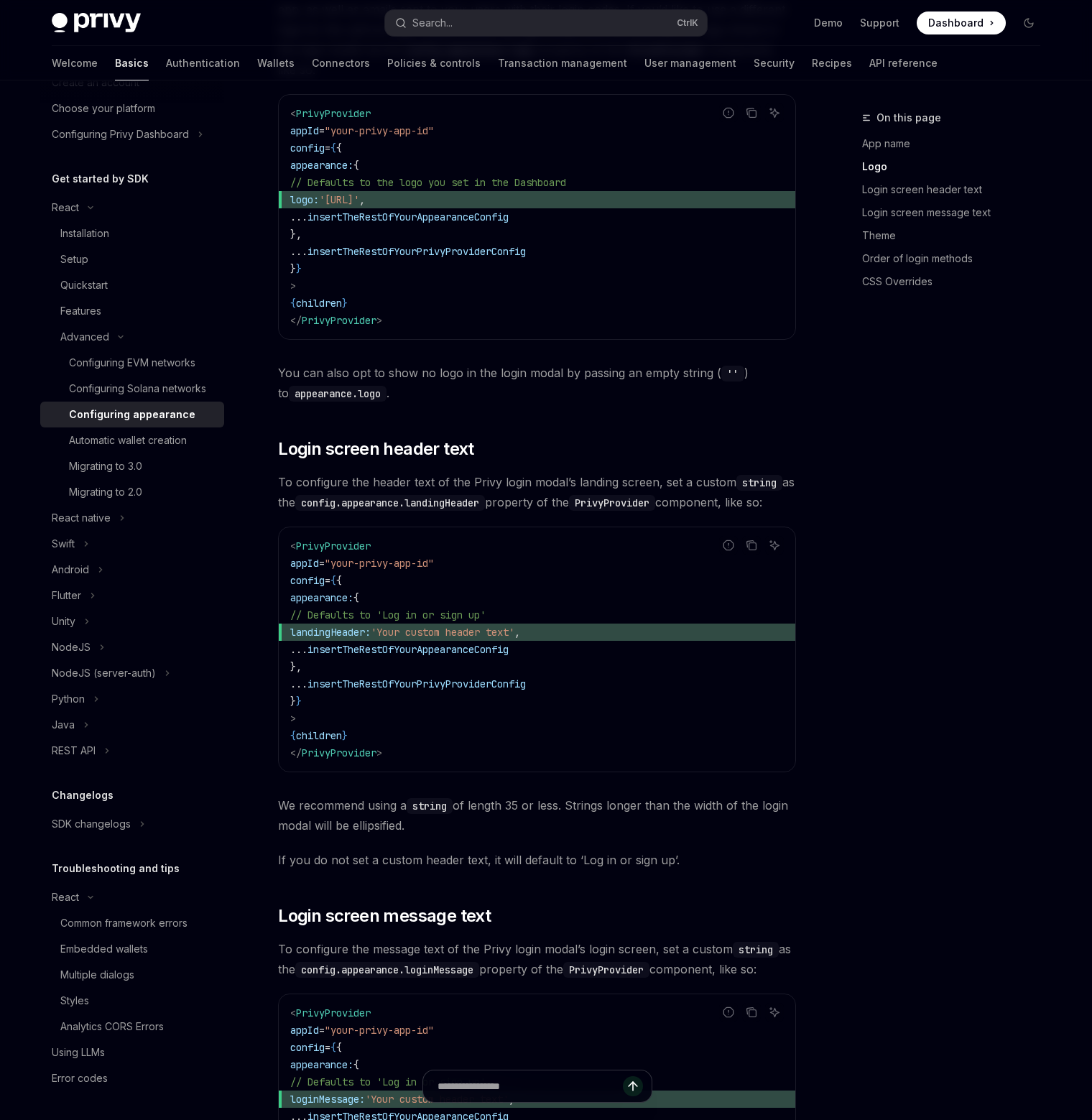
scroll to position [863, 0]
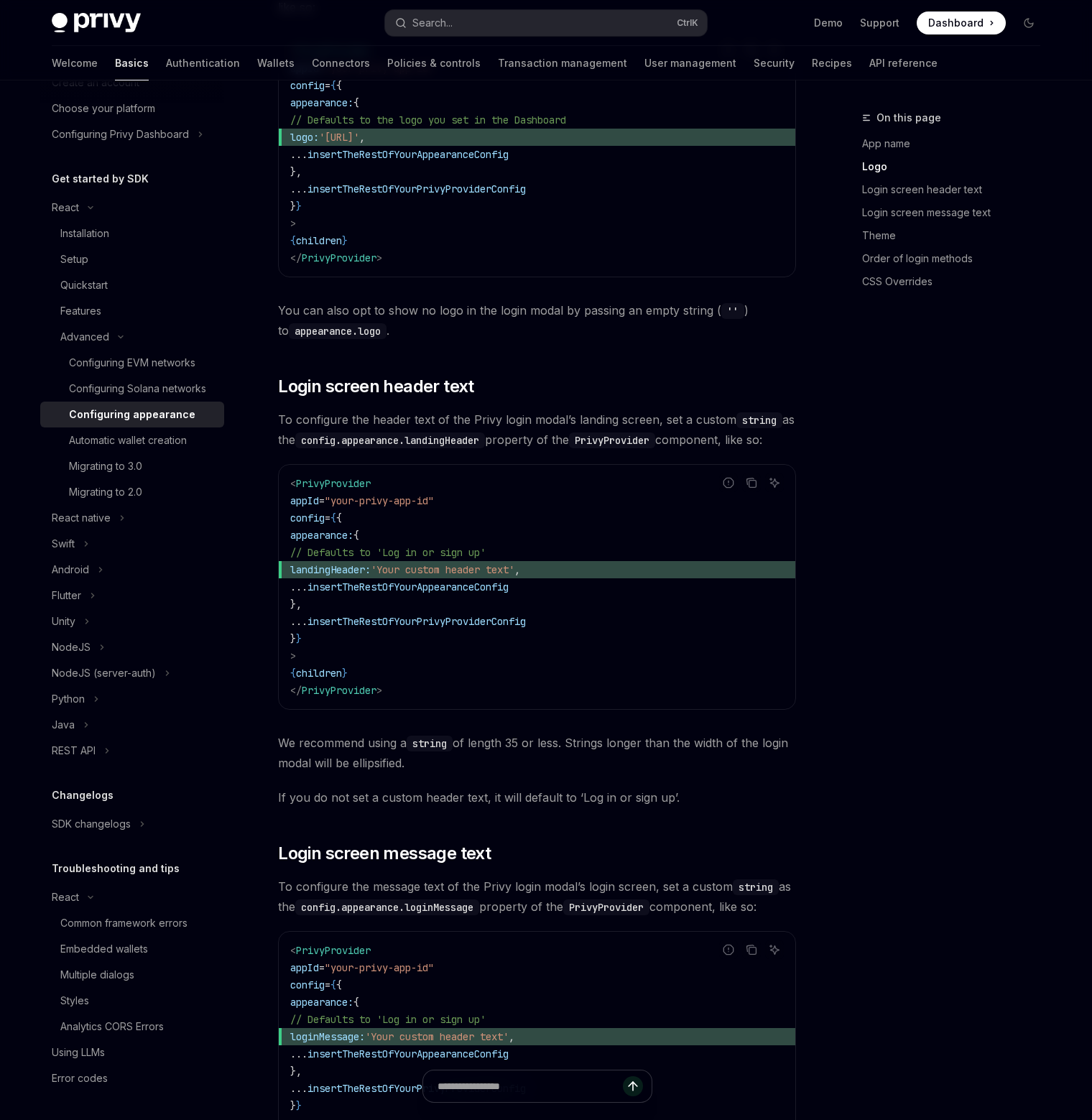
click at [371, 563] on span "landingHeader:" at bounding box center [330, 570] width 81 height 13
copy span "landingHeader"
click at [544, 586] on code "< PrivyProvider appId = "your-privy-app-id" config = { { appearance: { // Defau…" at bounding box center [537, 587] width 494 height 225
click at [503, 581] on span "insertTheRestOfYourAppearanceConfig" at bounding box center [408, 587] width 201 height 13
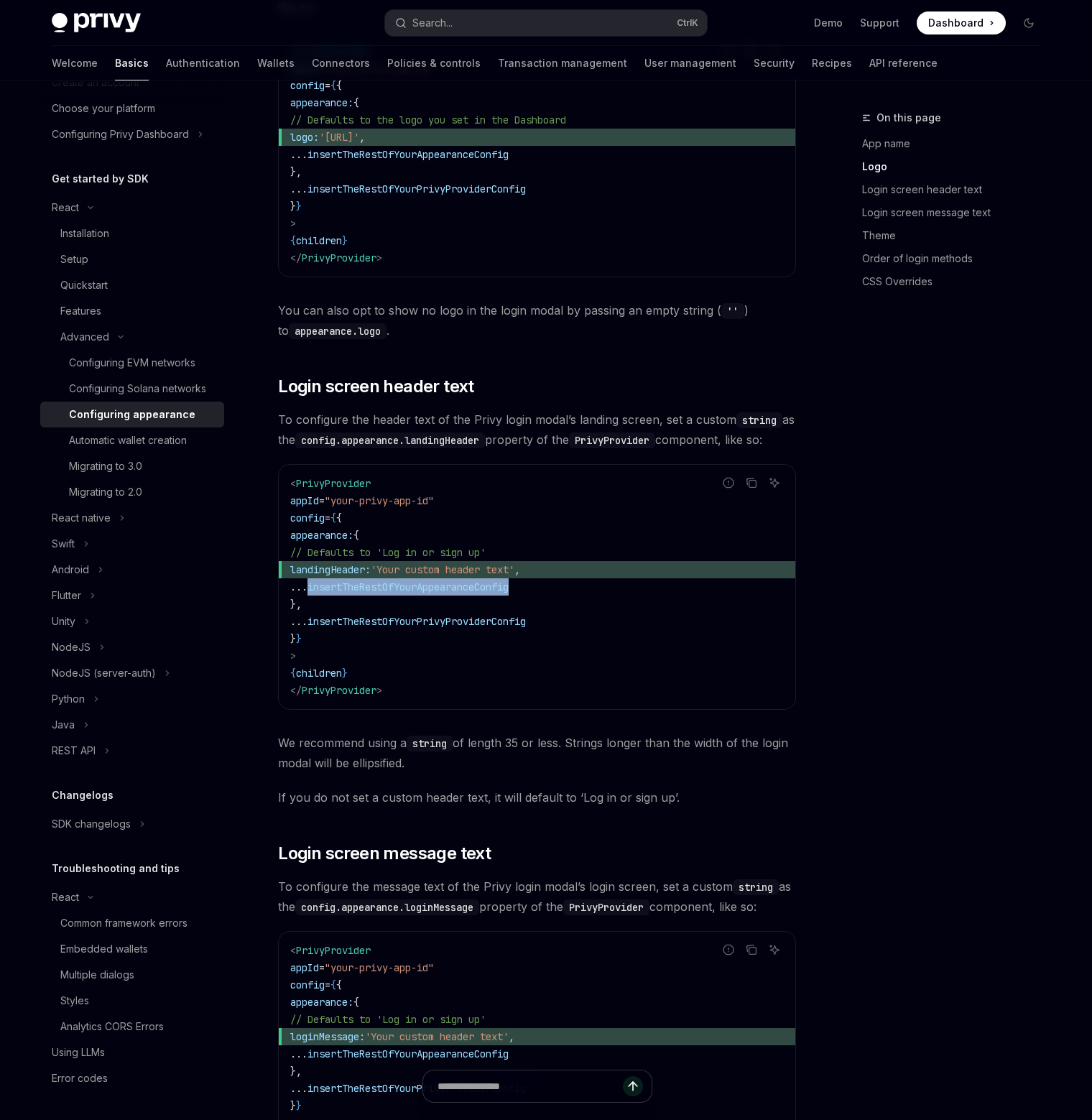
click at [503, 581] on span "insertTheRestOfYourAppearanceConfig" at bounding box center [408, 587] width 201 height 13
copy span "insertTheRestOfYourAppearanceConfig"
click at [712, 575] on code "< PrivyProvider appId = "your-privy-app-id" config = { { appearance: { // Defau…" at bounding box center [537, 587] width 494 height 225
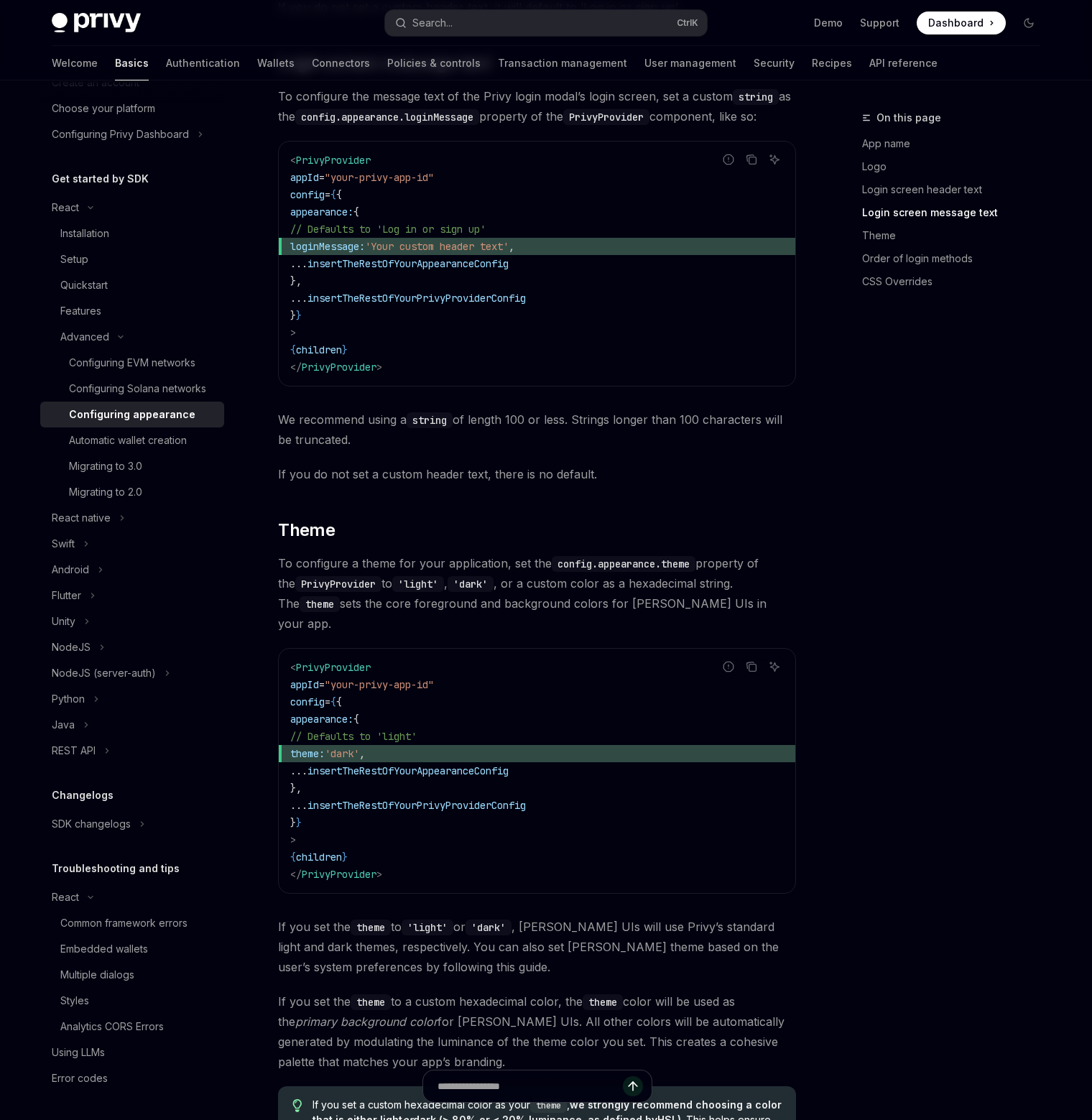
scroll to position [1797, 0]
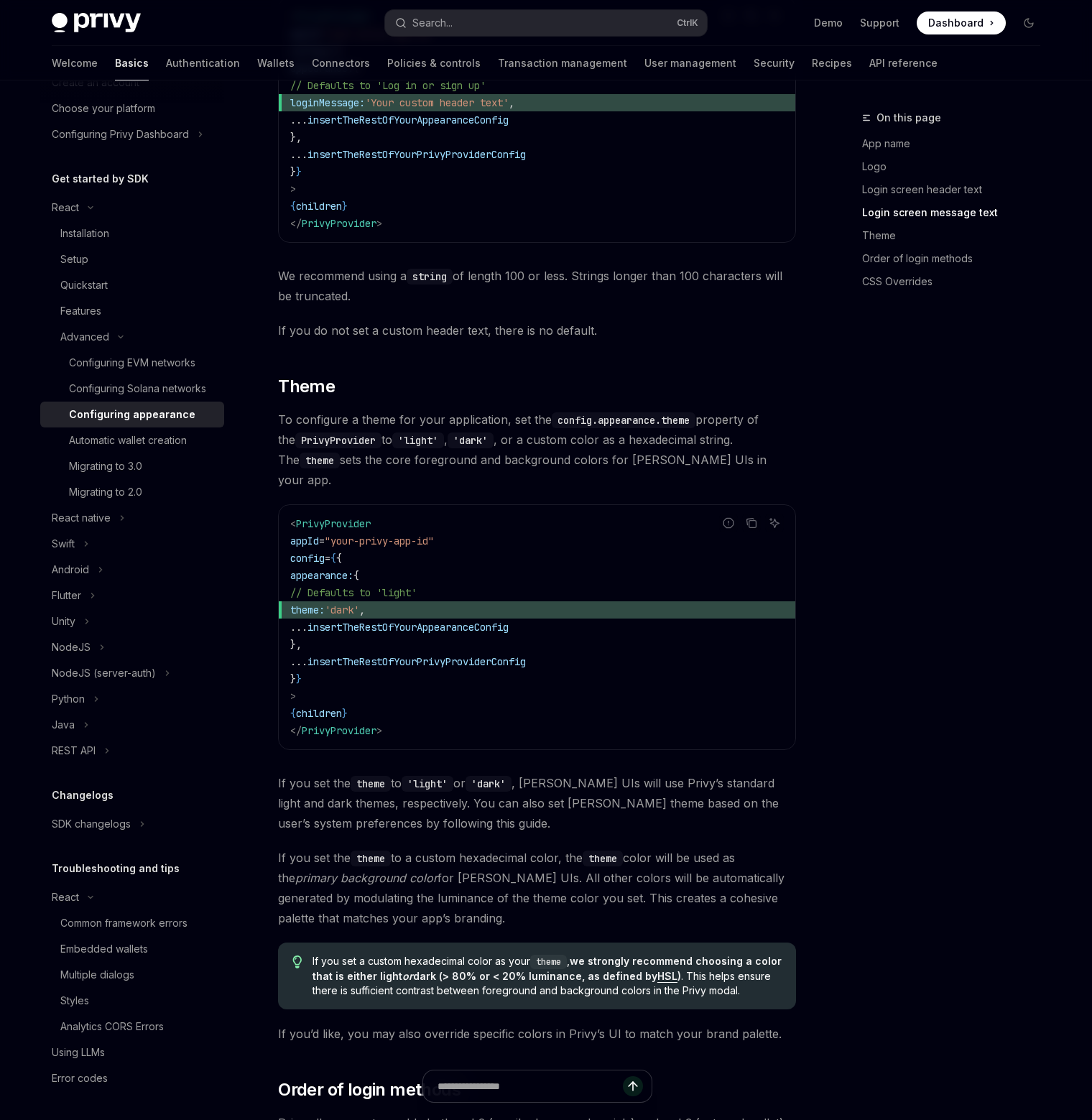
click at [325, 603] on span "theme:" at bounding box center [308, 609] width 35 height 13
copy span "theme"
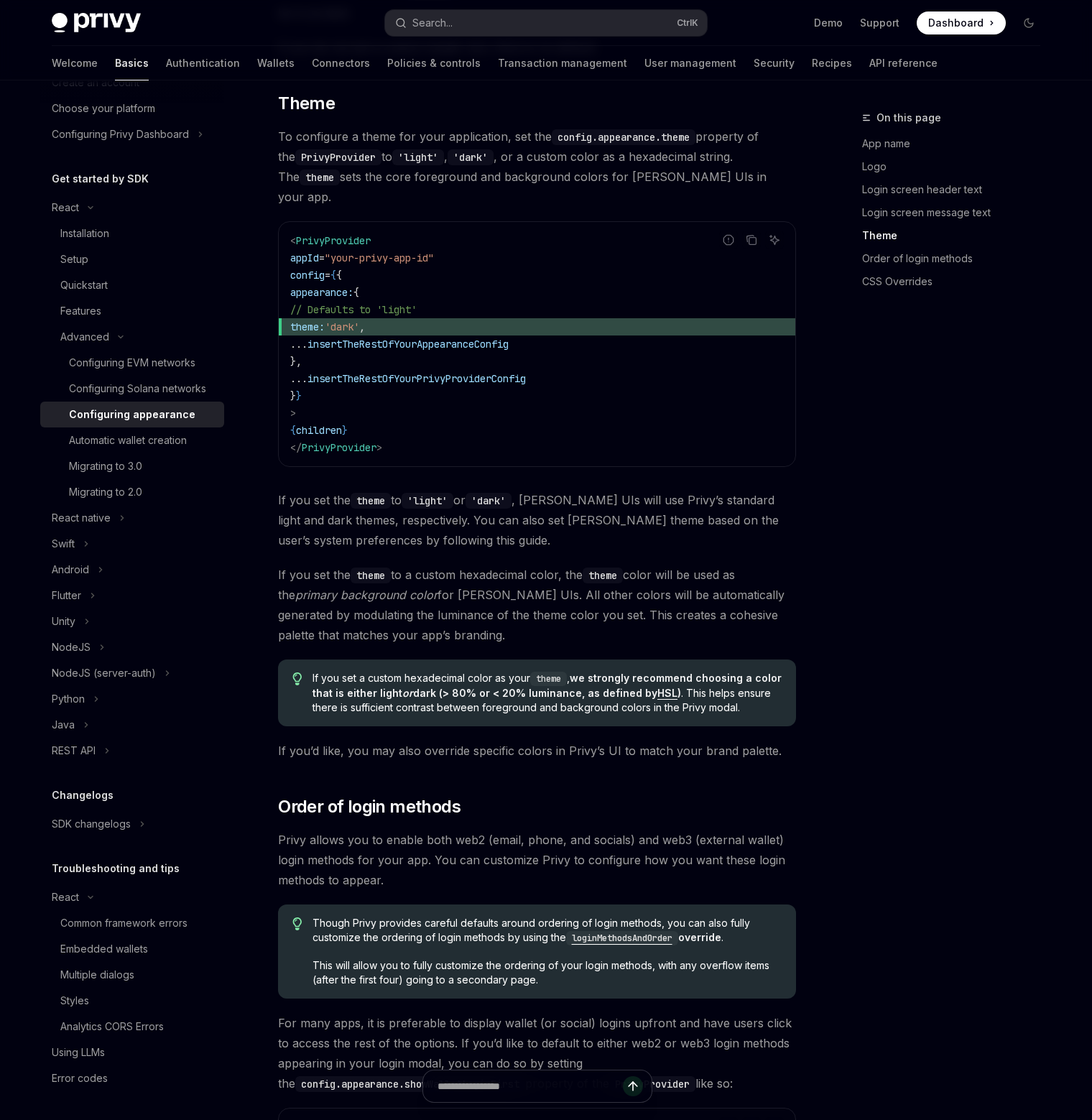
scroll to position [2084, 0]
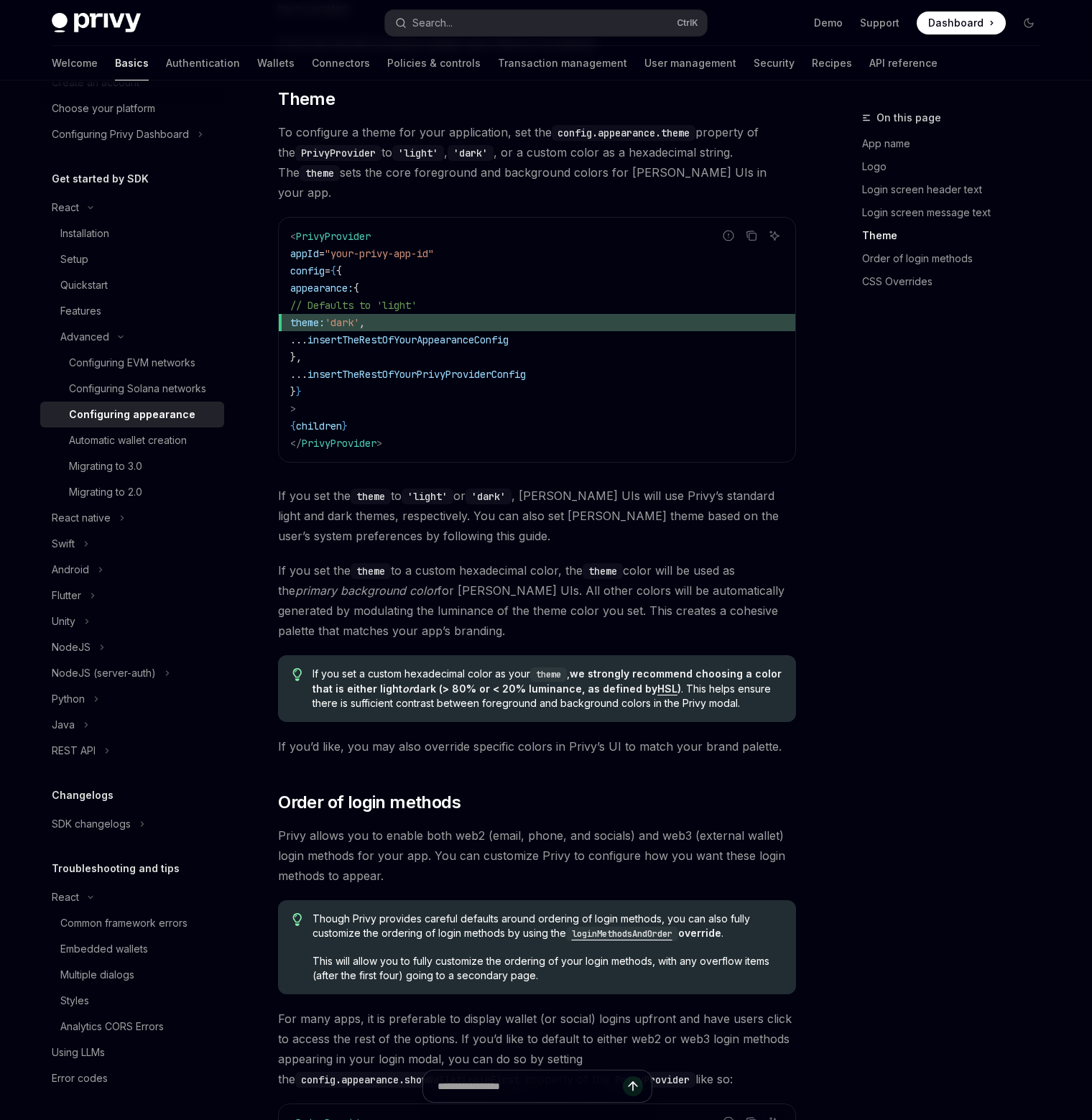
click at [856, 566] on div "On this page App name Logo Login screen header text Login screen message text T…" at bounding box center [943, 615] width 218 height 1011
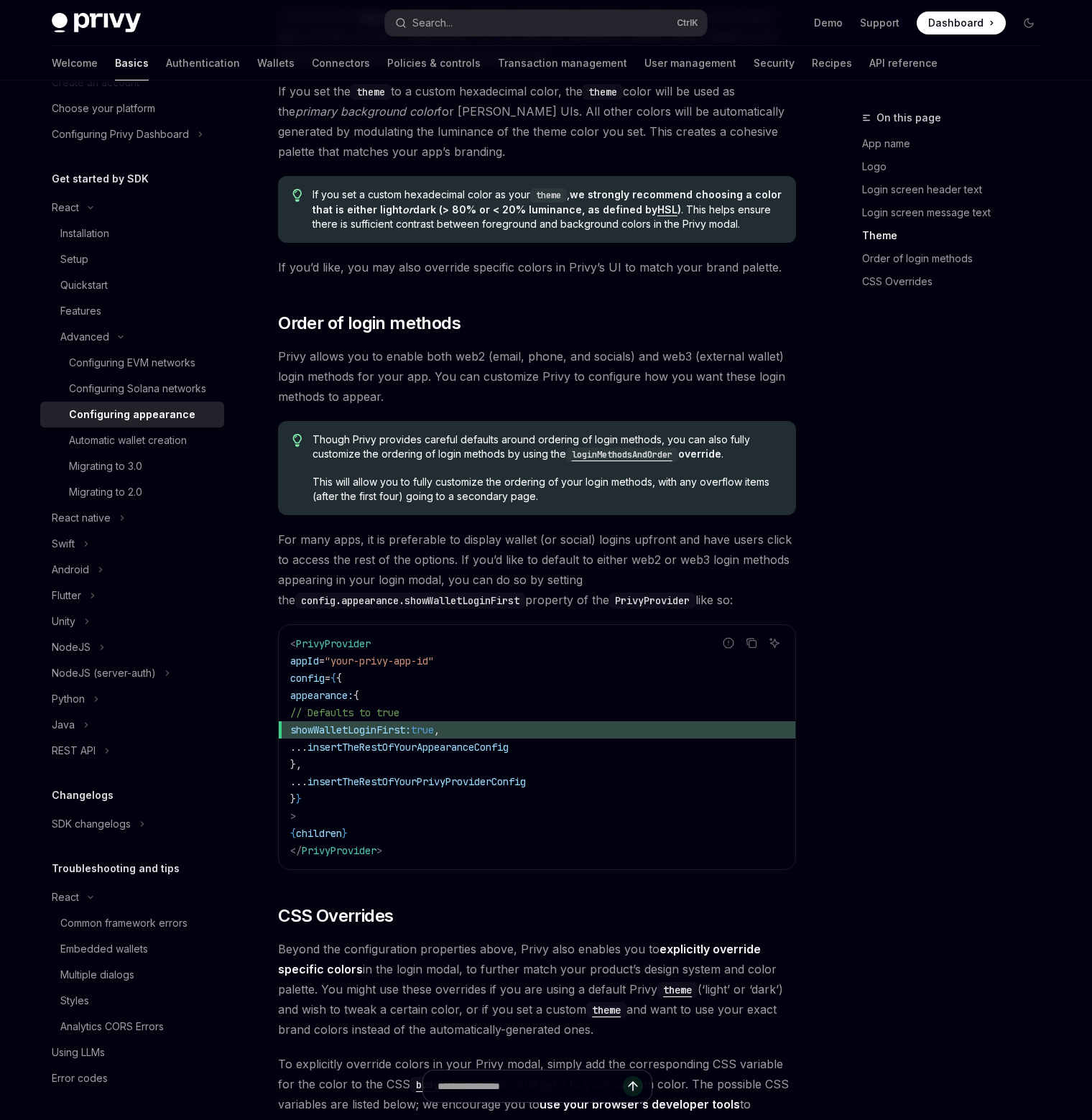
scroll to position [2588, 0]
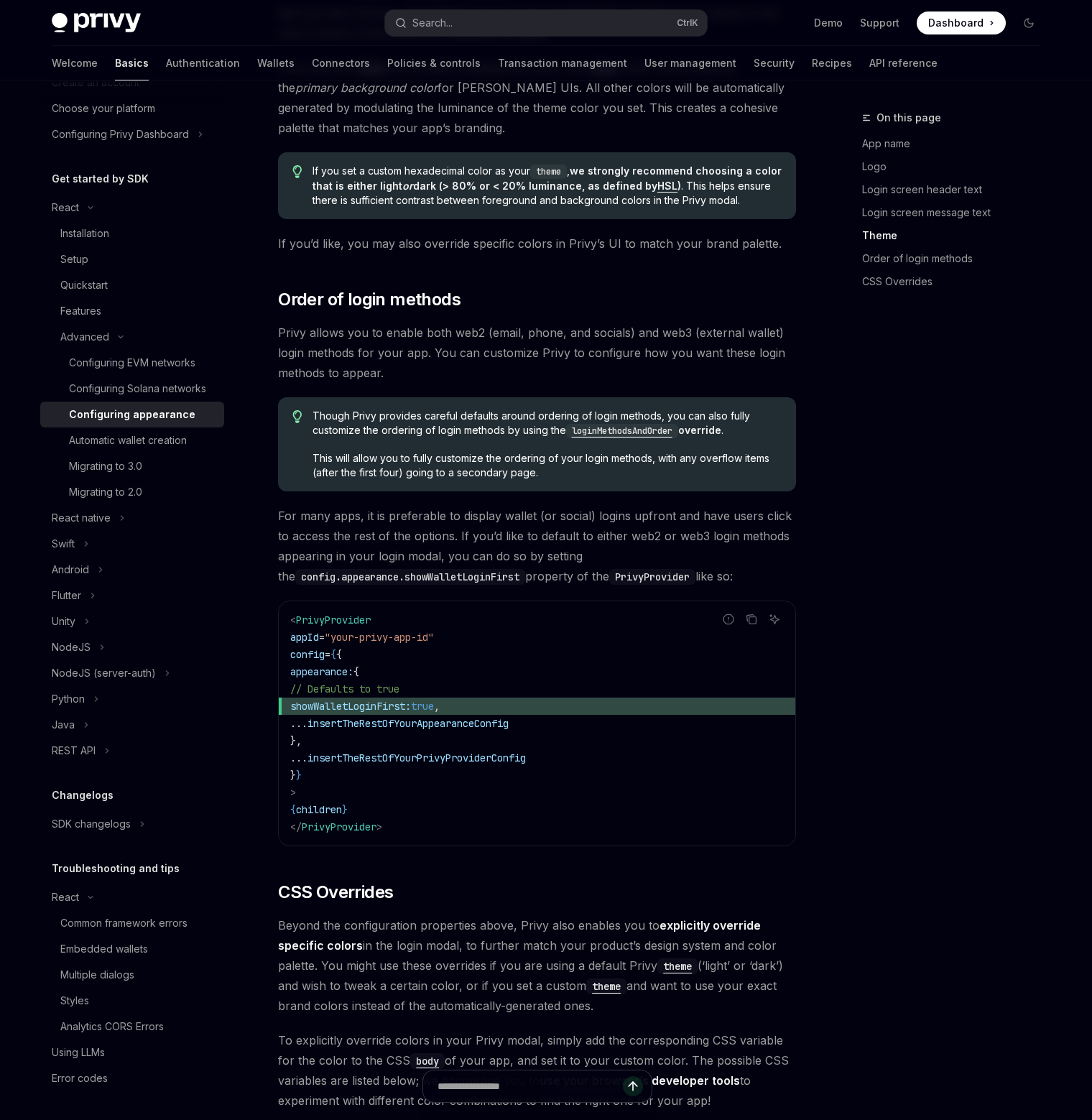
click at [897, 565] on div "On this page App name Logo Login screen header text Login screen message text T…" at bounding box center [943, 615] width 218 height 1011
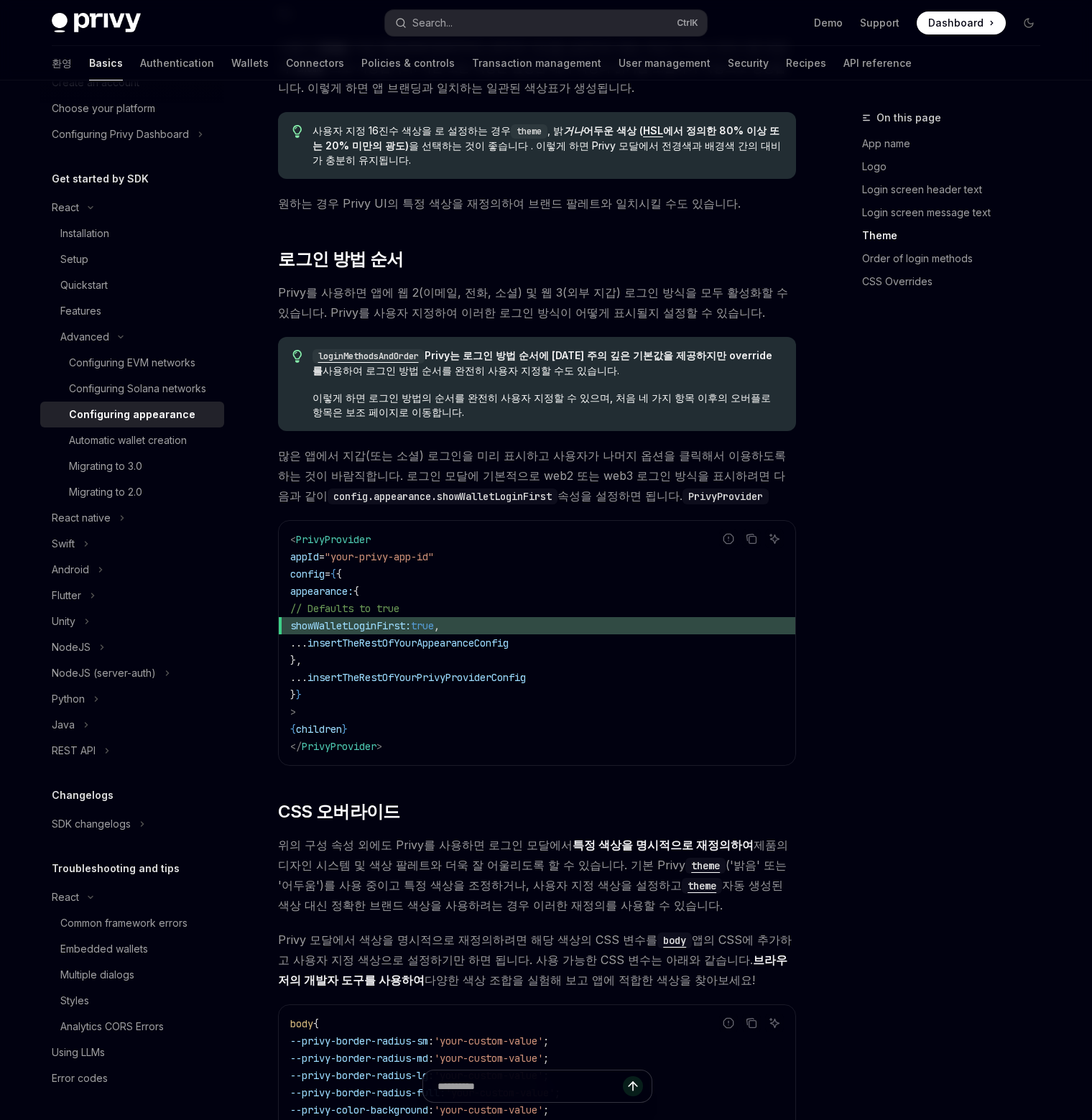
scroll to position [83, 0]
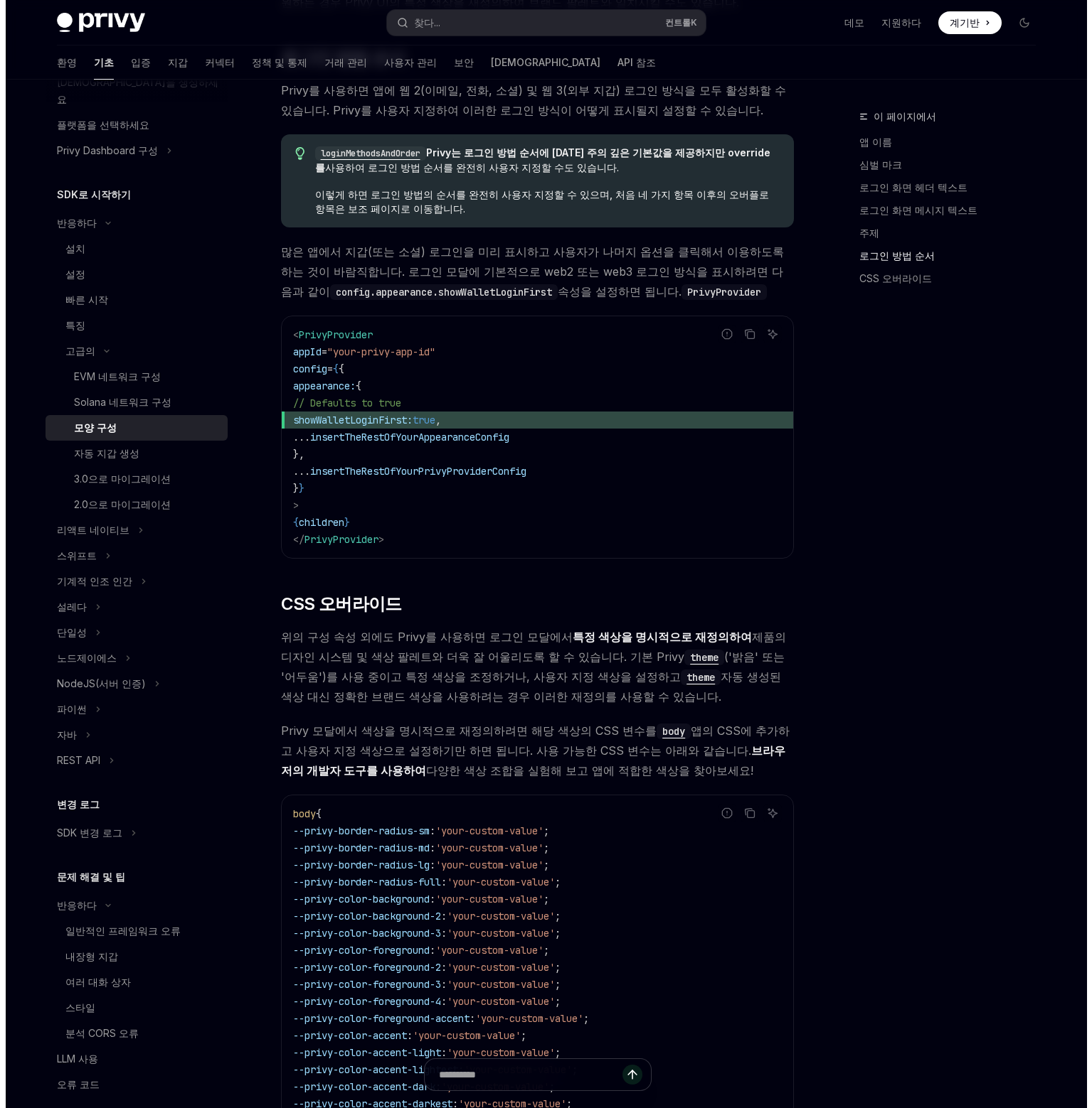
scroll to position [2645, 0]
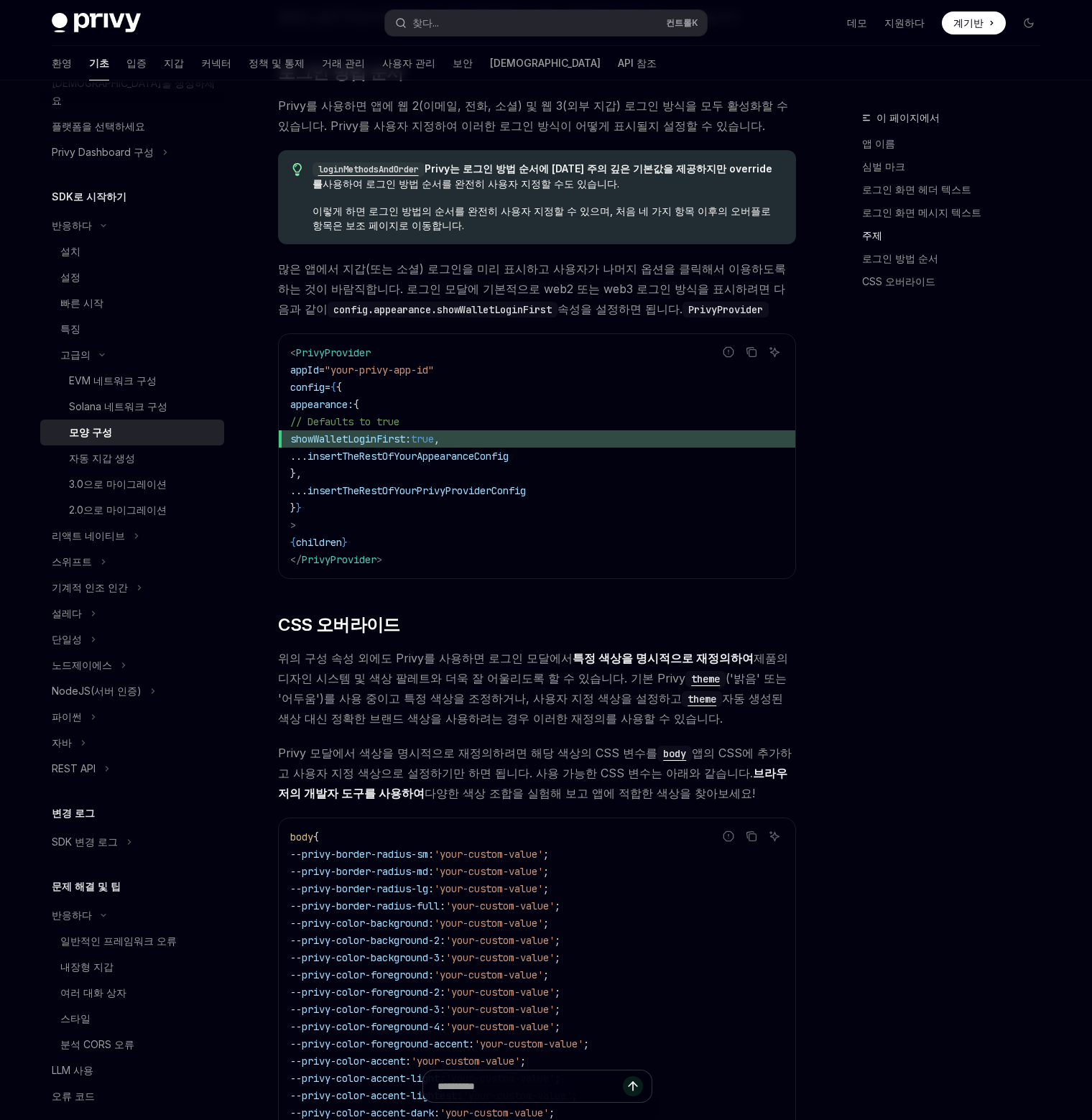
click at [894, 635] on div "이 페이지에서 앱 이름 심벌 마크 로그인 화면 헤더 텍스트 로그인 화면 메시지 텍스트 주제 로그인 방법 순서 CSS 오버라이드" at bounding box center [943, 615] width 218 height 1011
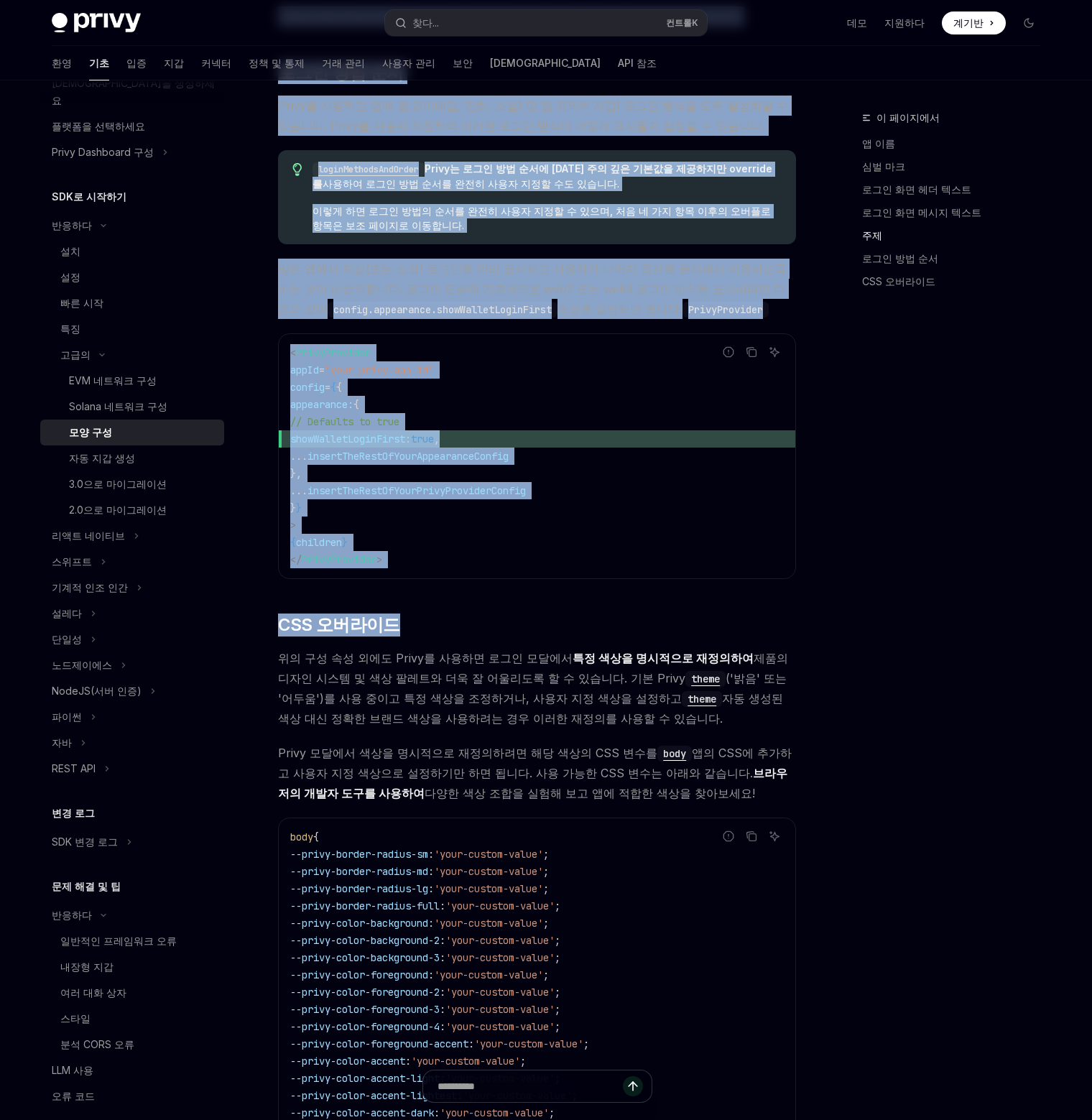
click at [644, 258] on span "많은 앱에서 지갑(또는 소셜) 로그인을 미리 표시하고 사용자가 나머지 옵션을 클릭해서 이용하도록 하는 것이 바람직합니다. 로그인 모달에 기본적…" at bounding box center [537, 289] width 518 height 61
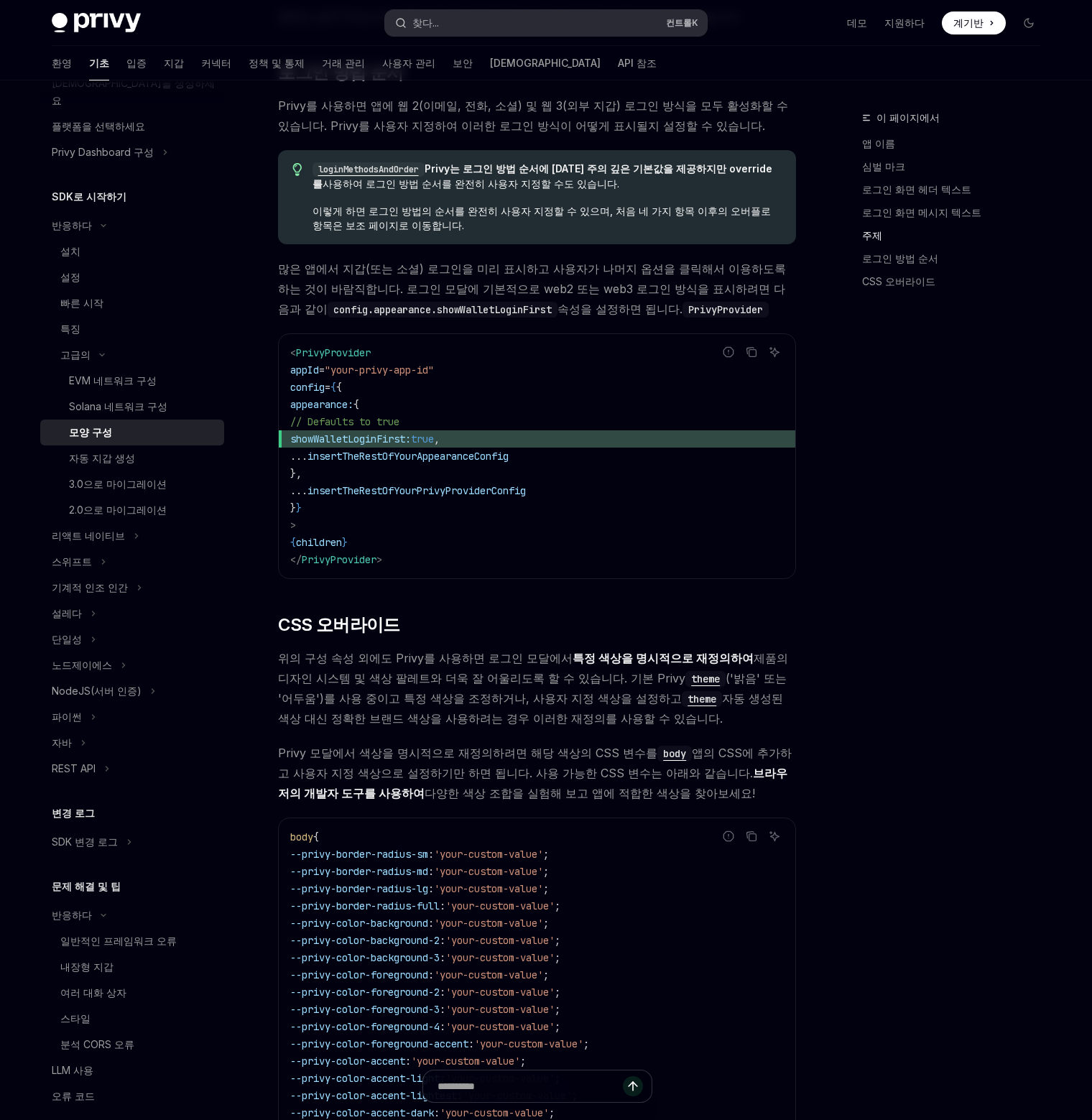
click at [524, 20] on button "찾다... 컨트롤 K" at bounding box center [545, 23] width 322 height 26
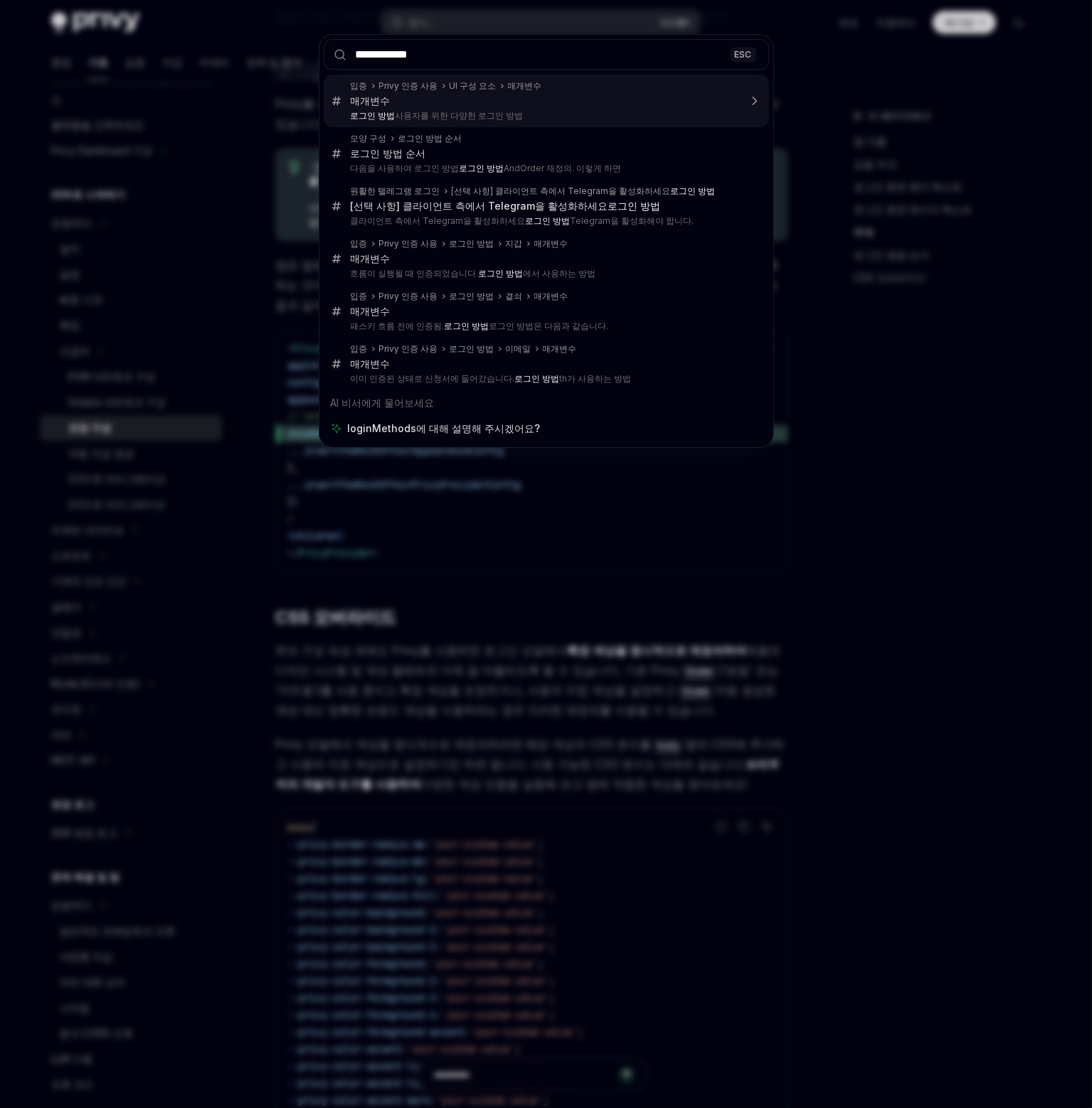
type input "**********"
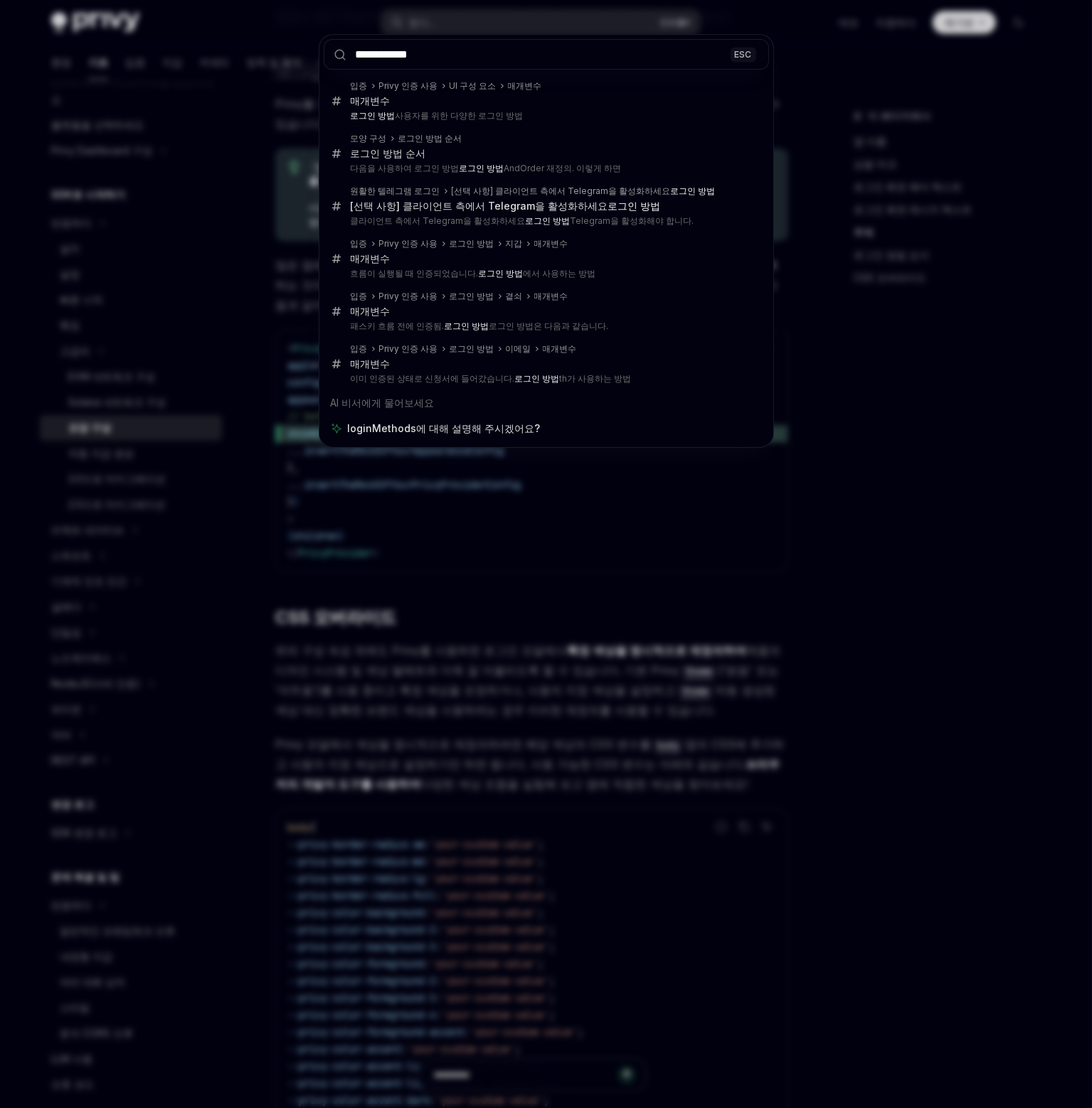
scroll to position [99, 0]
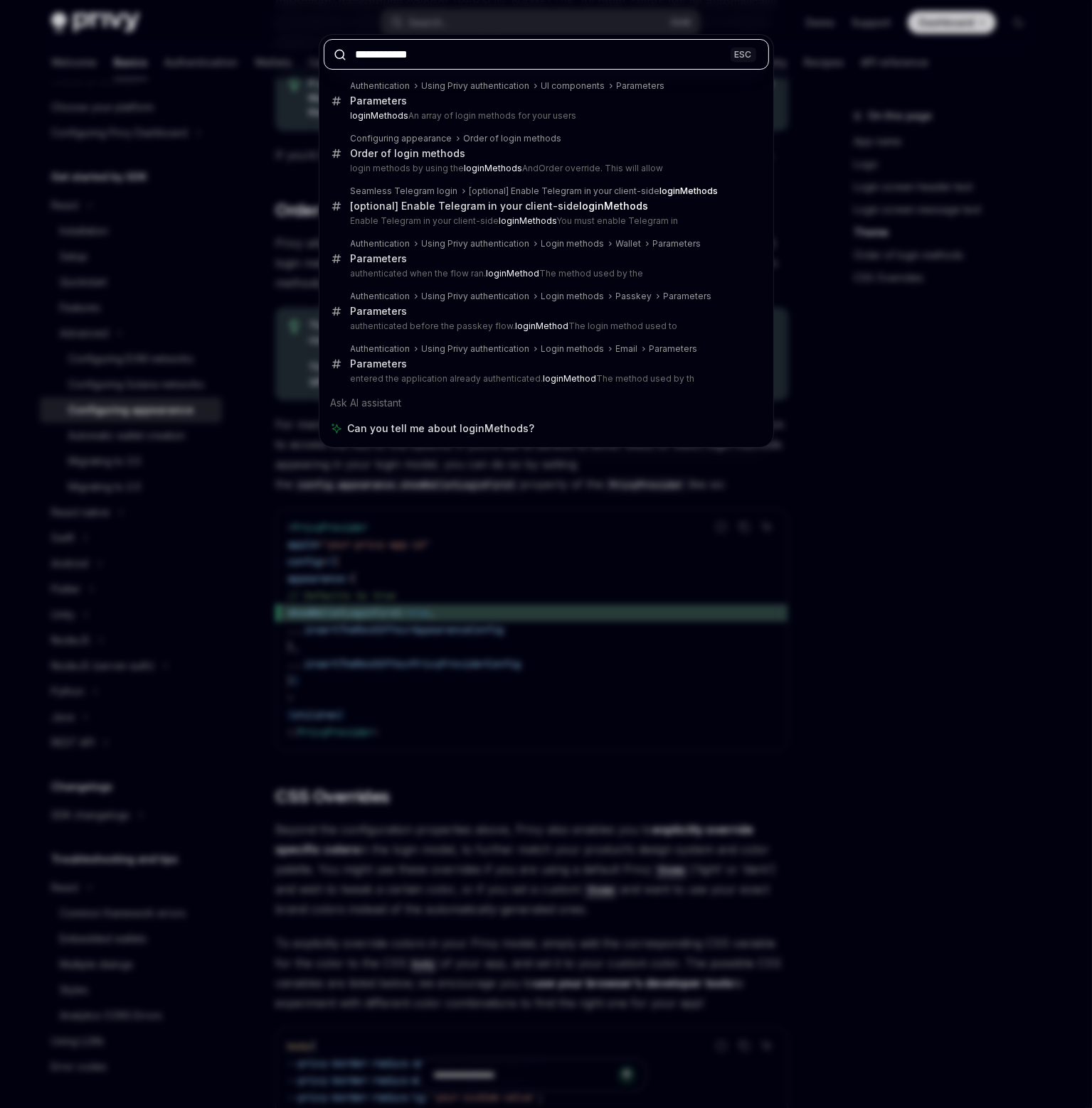
click at [495, 45] on input "**********" at bounding box center [546, 55] width 445 height 31
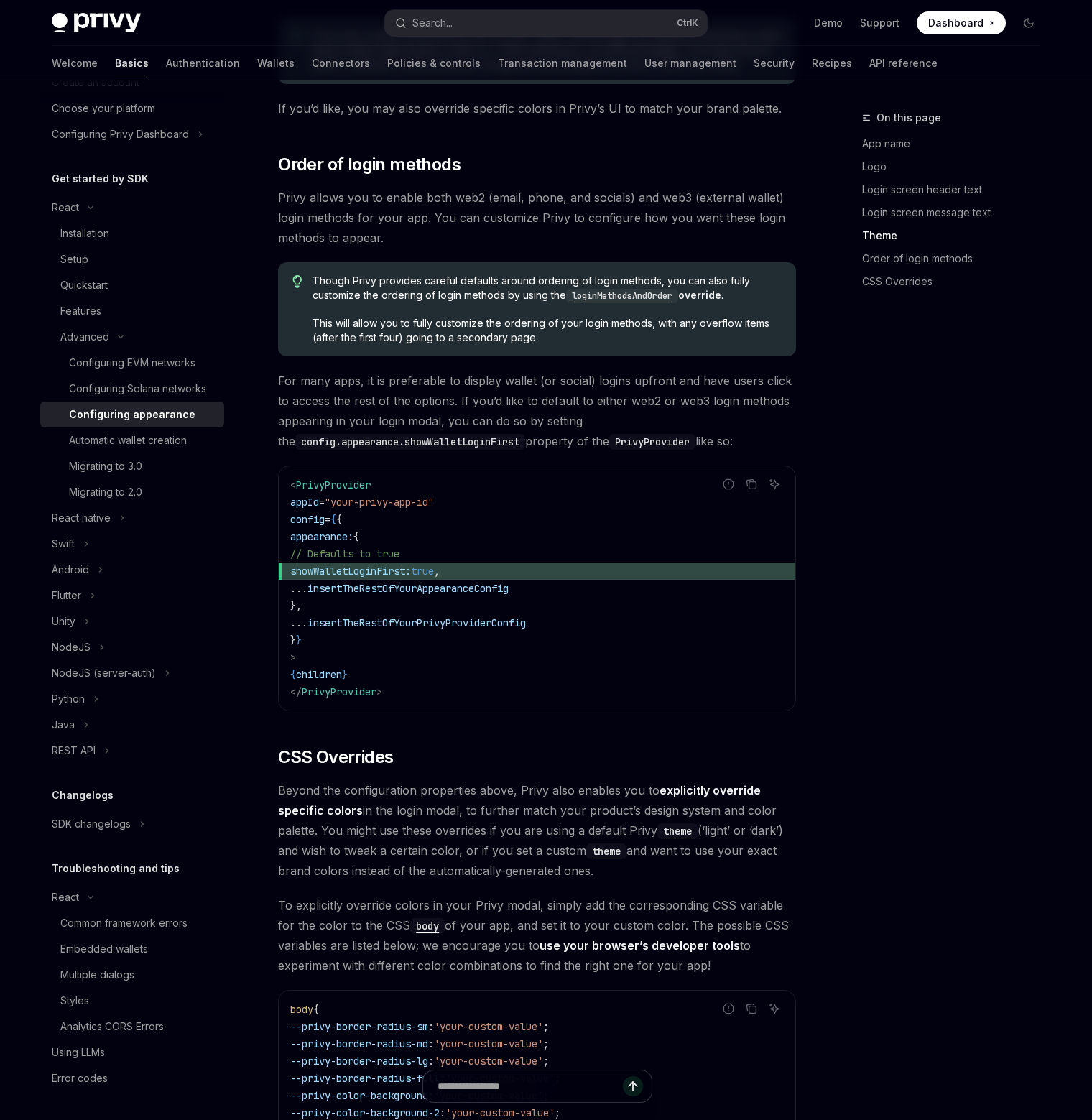
scroll to position [2725, 0]
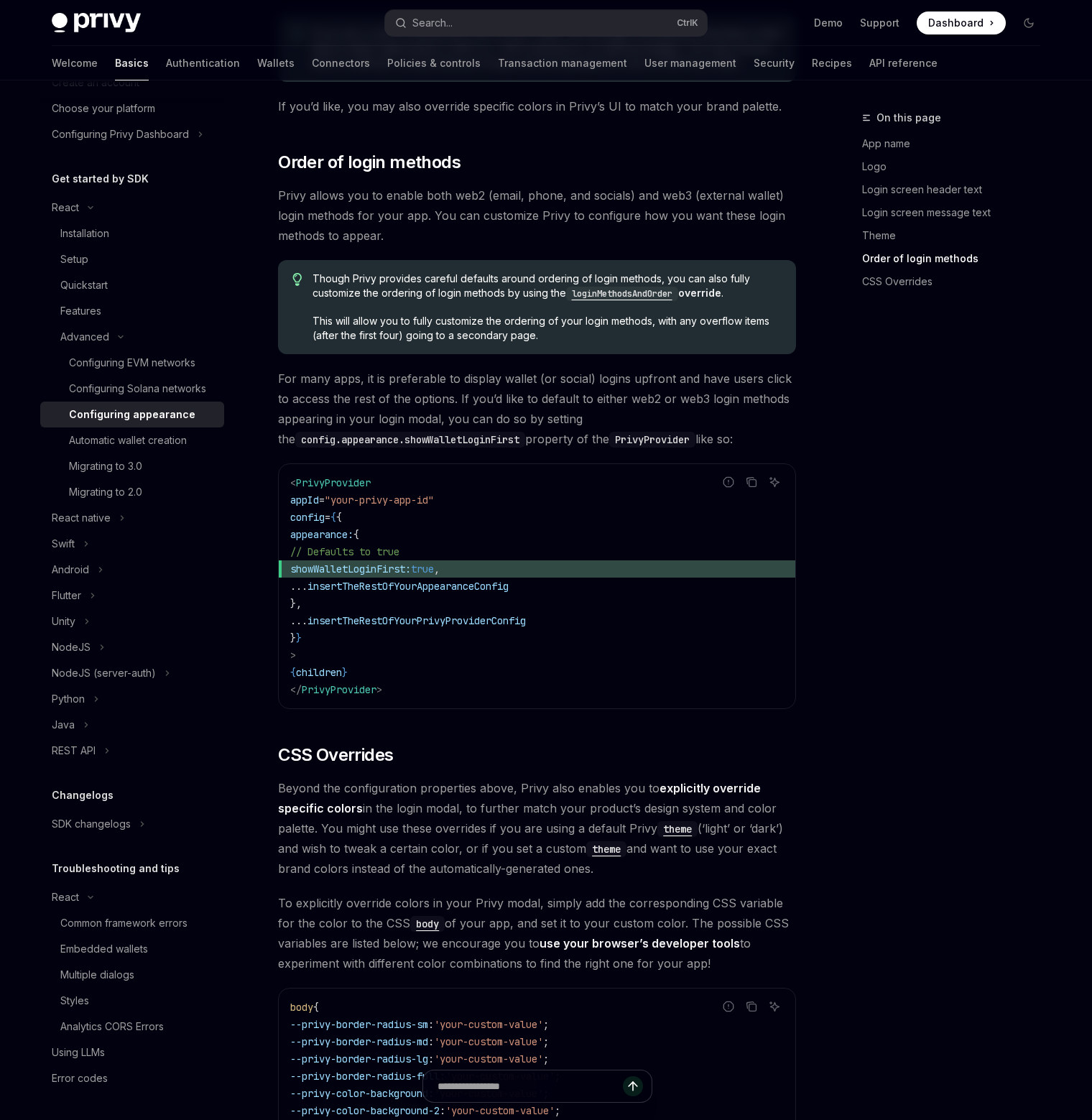
click at [893, 492] on div "On this page App name Logo Login screen header text Login screen message text T…" at bounding box center [943, 615] width 218 height 1011
click at [484, 35] on button "Search... Ctrl K" at bounding box center [545, 23] width 322 height 26
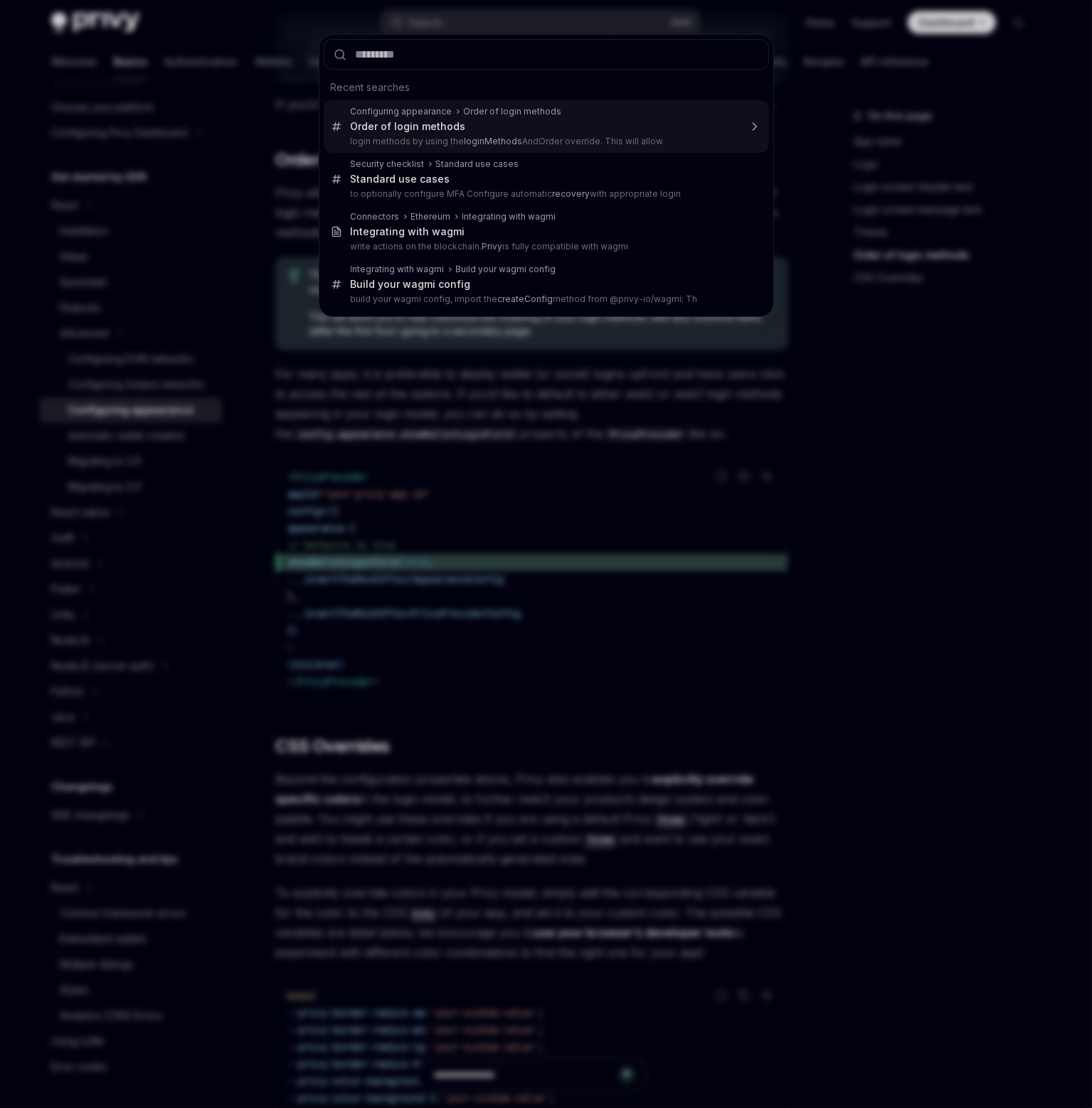
type input "**********"
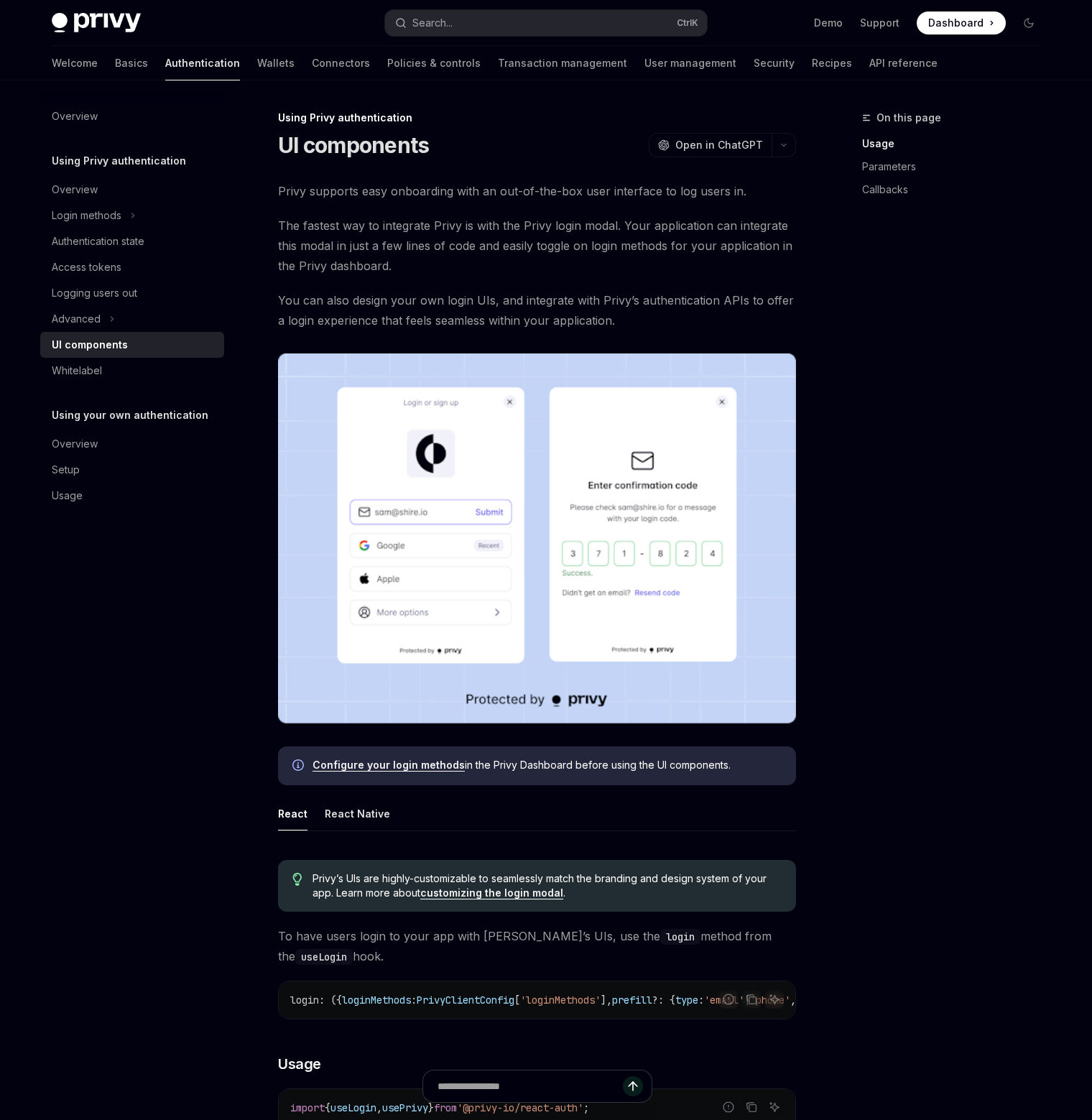
type textarea "*"
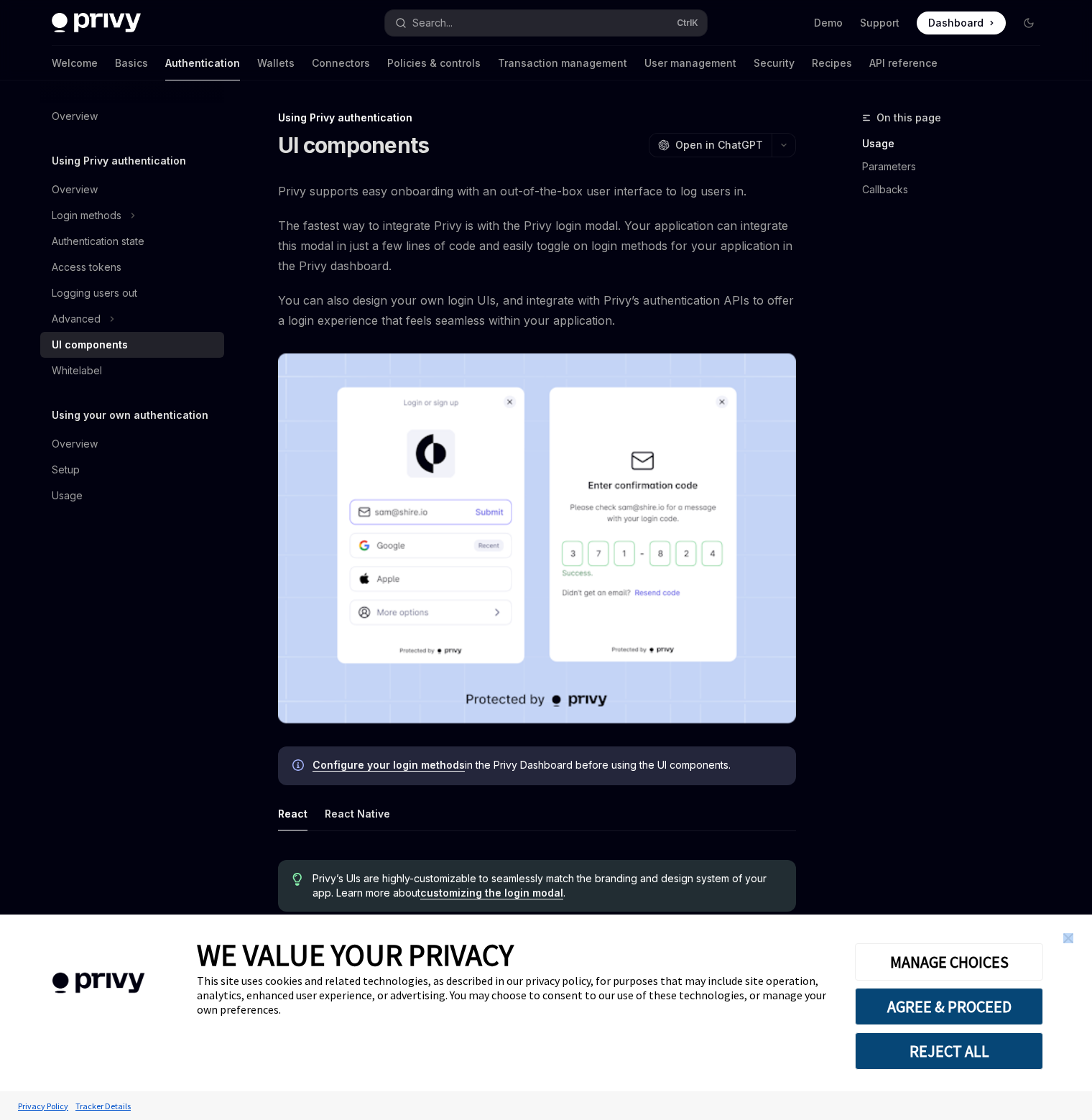
click at [1077, 935] on link "close banner" at bounding box center [1068, 938] width 29 height 29
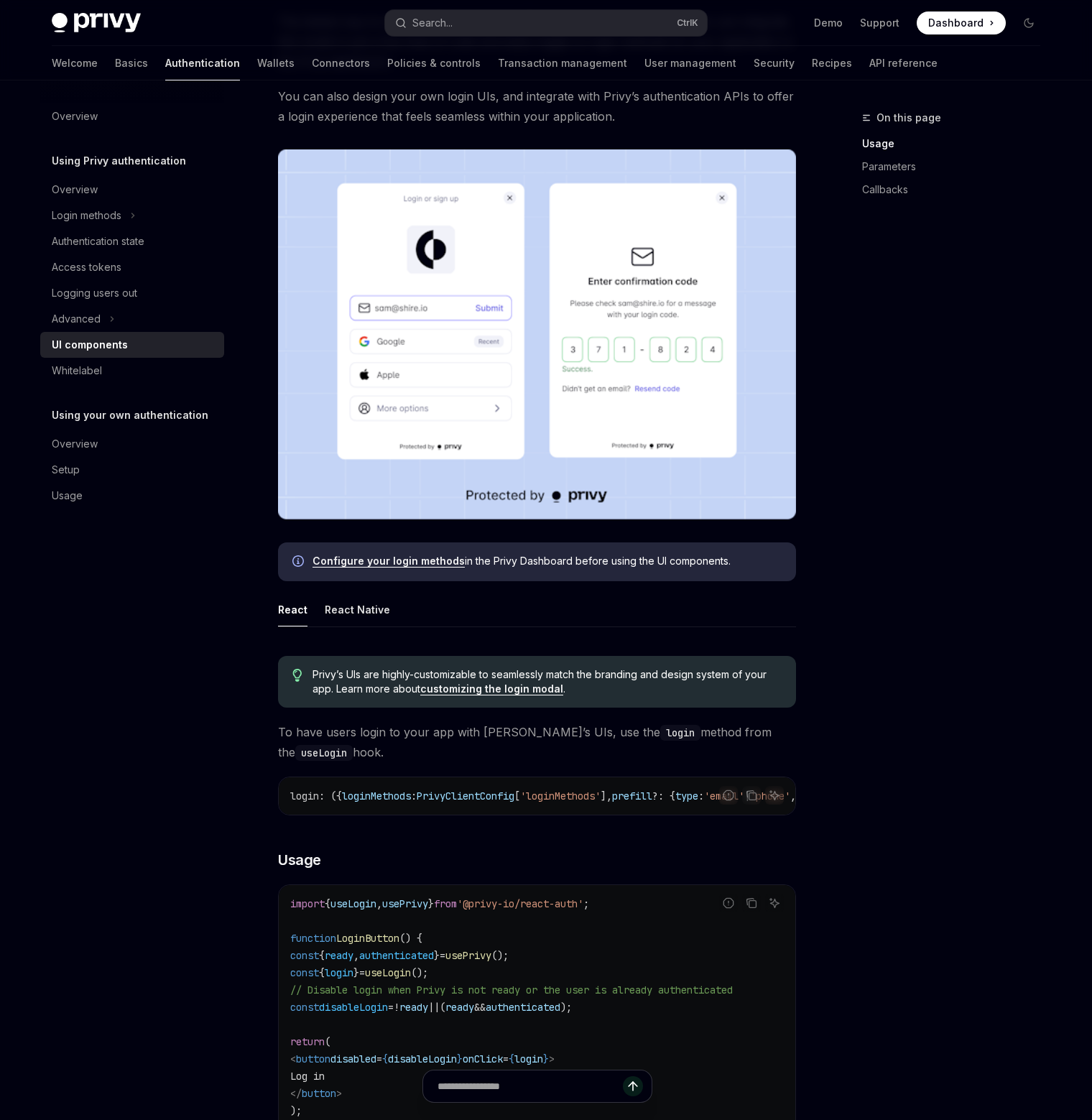
scroll to position [360, 0]
